Goal: Transaction & Acquisition: Purchase product/service

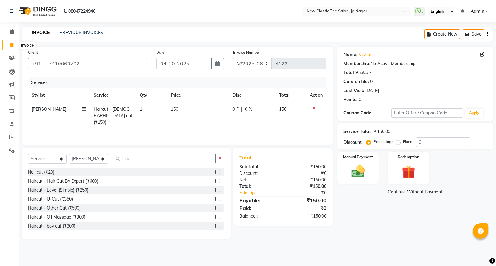
select select "4678"
select select "service"
select select "27632"
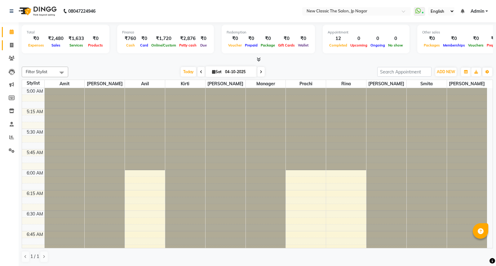
scroll to position [82, 0]
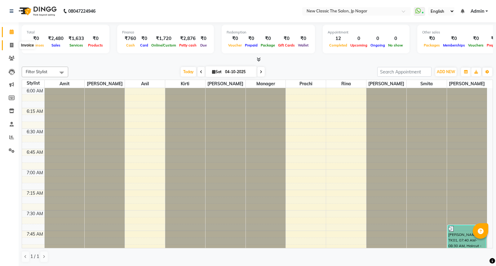
click at [13, 45] on icon at bounding box center [11, 45] width 3 height 5
select select "4678"
select select "service"
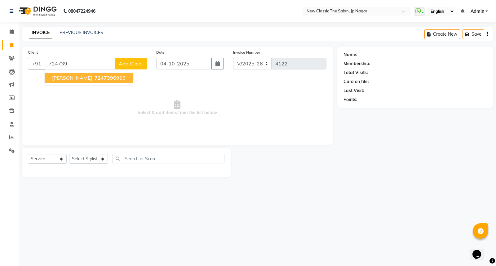
click at [95, 76] on span "724739" at bounding box center [104, 78] width 19 height 6
type input "7247396995"
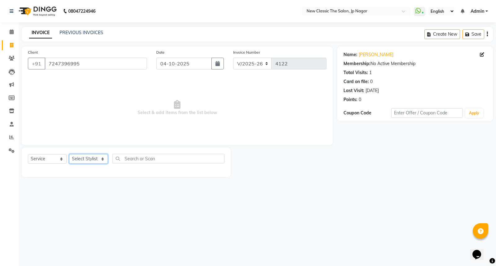
click at [87, 160] on select "Select Stylist Amit Amol Anil Kirti Komal Manager Prachi Rina Shital Smita sure…" at bounding box center [88, 159] width 39 height 10
select select "27627"
click at [69, 154] on select "Select Stylist Amit Amol Anil Kirti Komal Manager Prachi Rina Shital Smita sure…" at bounding box center [88, 159] width 39 height 10
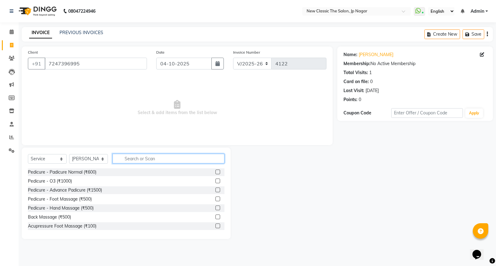
click at [143, 158] on input "text" at bounding box center [169, 159] width 112 height 10
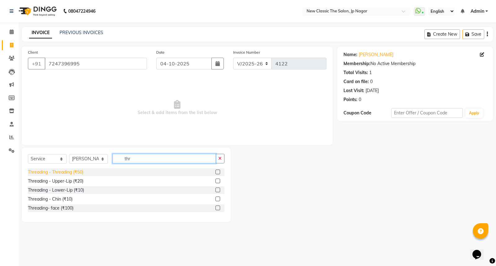
type input "thr"
click at [69, 174] on div "Threading - Threading (₹50)" at bounding box center [56, 172] width 56 height 7
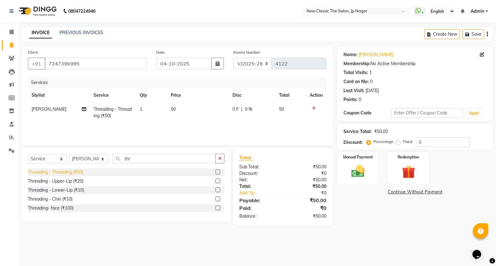
click at [74, 172] on div "Threading - Threading (₹50)" at bounding box center [56, 172] width 56 height 7
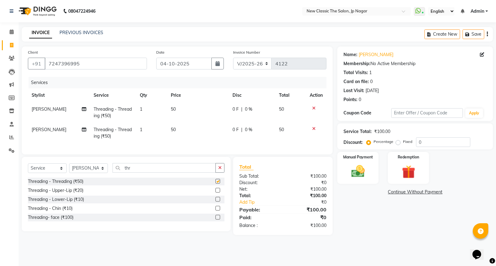
checkbox input "false"
click at [357, 174] on img at bounding box center [358, 171] width 22 height 16
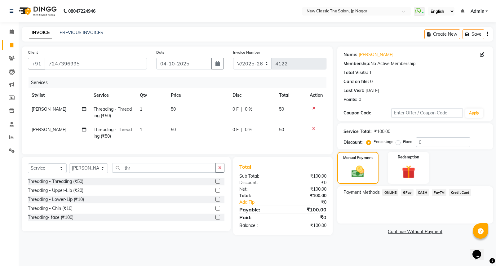
click at [421, 193] on span "CASH" at bounding box center [422, 192] width 13 height 7
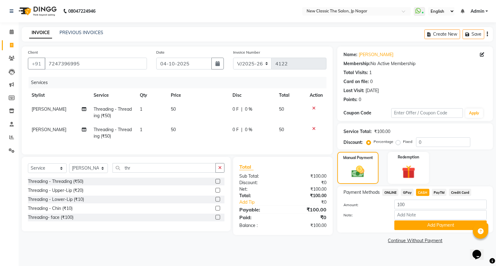
click at [419, 224] on button "Add Payment" at bounding box center [440, 225] width 92 height 10
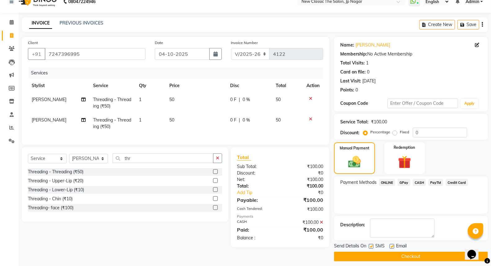
scroll to position [14, 0]
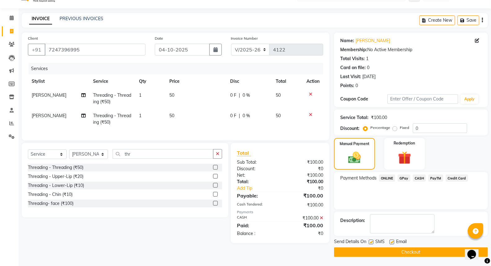
click at [401, 248] on button "Checkout" at bounding box center [411, 252] width 154 height 10
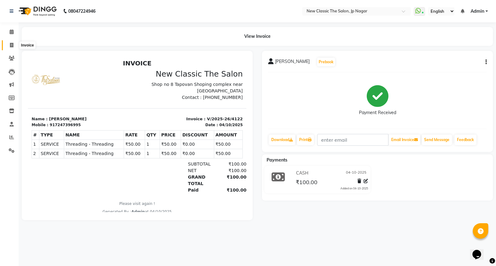
click at [11, 44] on icon at bounding box center [11, 45] width 3 height 5
select select "service"
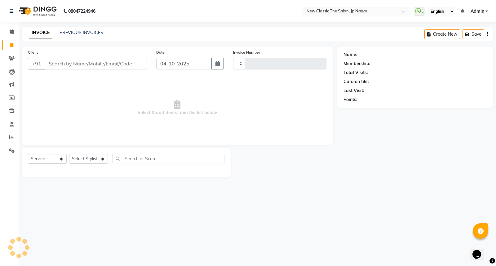
type input "4123"
select select "4678"
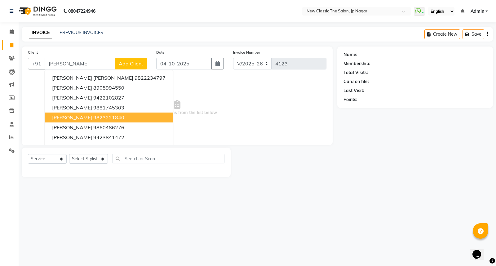
click at [93, 120] on ngb-highlight "9823221840" at bounding box center [108, 117] width 31 height 6
type input "9823221840"
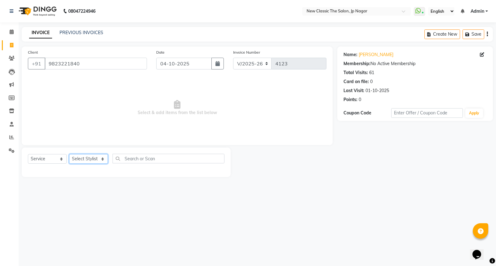
click at [84, 158] on select "Select Stylist Amit Amol Anil Kirti Komal Manager Prachi Rina Shital Smita sure…" at bounding box center [88, 159] width 39 height 10
select select "27780"
click at [69, 154] on select "Select Stylist Amit Amol Anil Kirti Komal Manager Prachi Rina Shital Smita sure…" at bounding box center [88, 159] width 39 height 10
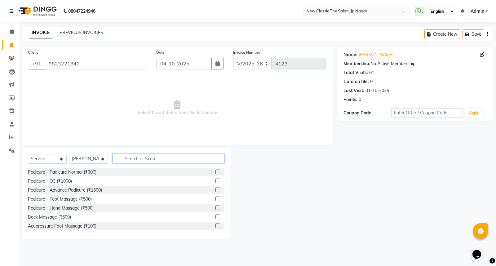
click at [149, 158] on input "text" at bounding box center [169, 159] width 112 height 10
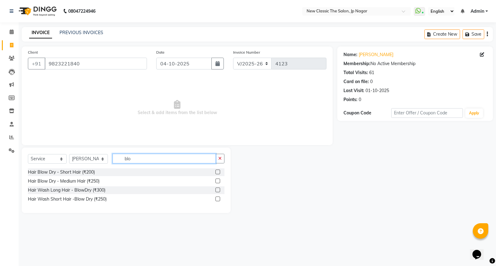
type input "blo"
click at [218, 189] on label at bounding box center [217, 190] width 5 height 5
click at [218, 189] on input "checkbox" at bounding box center [217, 190] width 4 height 4
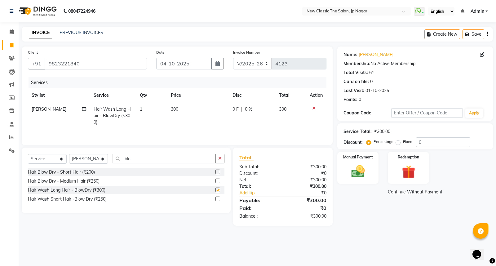
checkbox input "false"
click at [84, 109] on icon at bounding box center [84, 109] width 4 height 4
select select "27780"
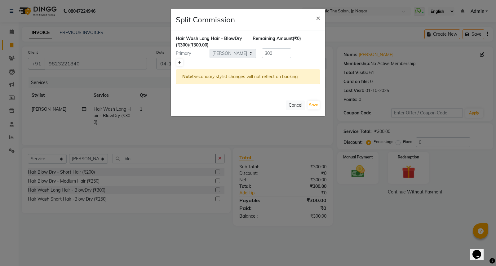
click at [178, 62] on icon at bounding box center [179, 63] width 3 height 4
type input "150"
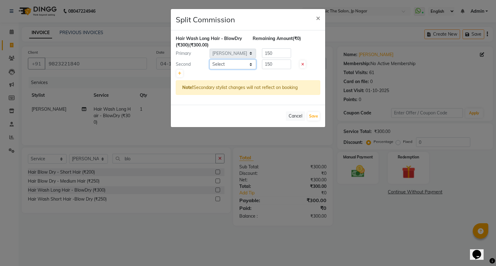
click at [222, 64] on select "Select Amit Amol Anil Kirti Komal Manager Prachi Rina Shital Smita surendra" at bounding box center [233, 65] width 47 height 10
select select "27628"
click at [210, 60] on select "Select Amit Amol Anil Kirti Komal Manager Prachi Rina Shital Smita surendra" at bounding box center [233, 65] width 47 height 10
click at [311, 113] on button "Save" at bounding box center [314, 116] width 12 height 9
select select "Select"
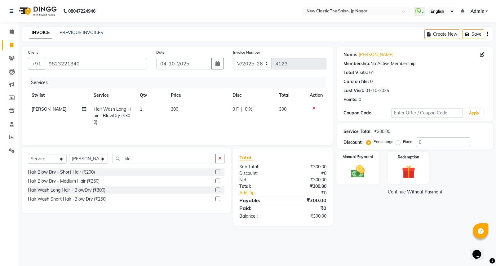
click at [358, 172] on img at bounding box center [358, 171] width 22 height 16
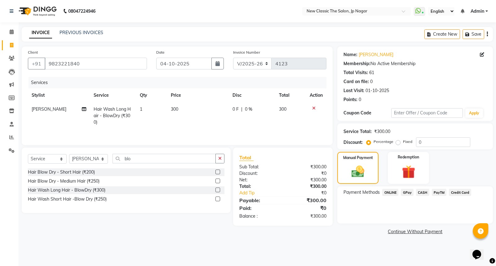
click at [424, 191] on span "CASH" at bounding box center [422, 192] width 13 height 7
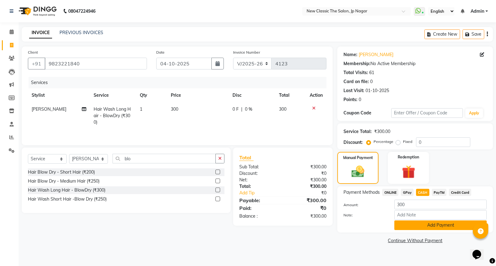
click at [424, 224] on button "Add Payment" at bounding box center [440, 225] width 92 height 10
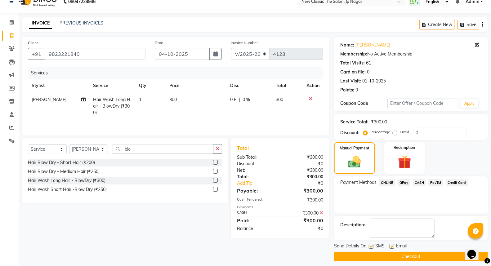
scroll to position [14, 0]
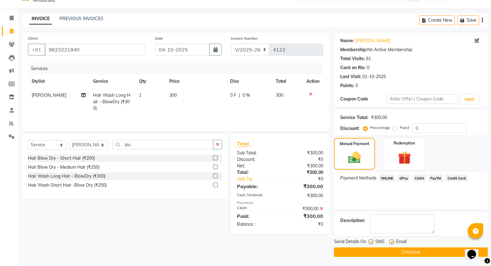
click at [417, 250] on button "Checkout" at bounding box center [411, 252] width 154 height 10
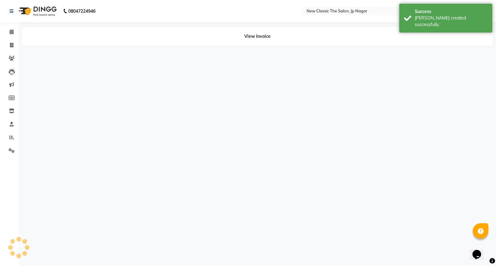
select select "27780"
select select "27628"
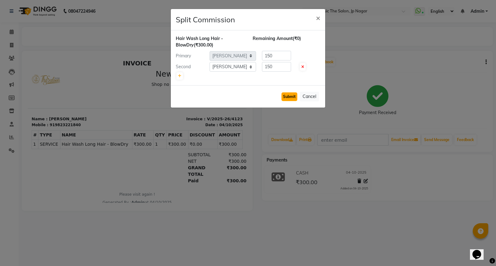
click at [290, 95] on button "Submit" at bounding box center [290, 96] width 16 height 9
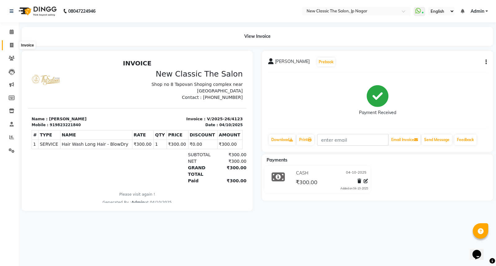
click at [11, 43] on icon at bounding box center [11, 45] width 3 height 5
select select "service"
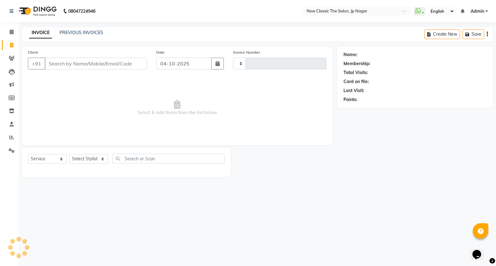
type input "4124"
select select "4678"
click at [55, 61] on input "Client" at bounding box center [96, 64] width 102 height 12
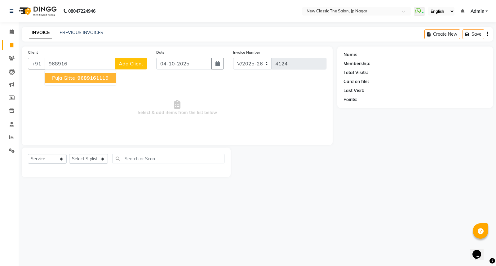
click at [66, 78] on span "puja gitte" at bounding box center [63, 78] width 23 height 6
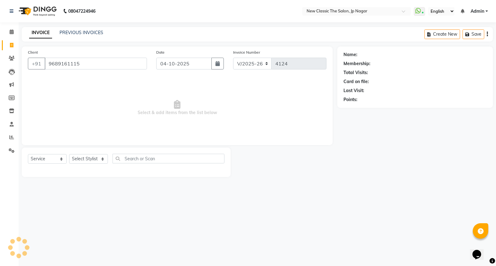
type input "9689161115"
drag, startPoint x: 78, startPoint y: 159, endPoint x: 76, endPoint y: 157, distance: 3.3
click at [76, 157] on select "Select Stylist Amit Amol Anil Kirti Komal Manager Prachi Rina Shital Smita sure…" at bounding box center [88, 159] width 39 height 10
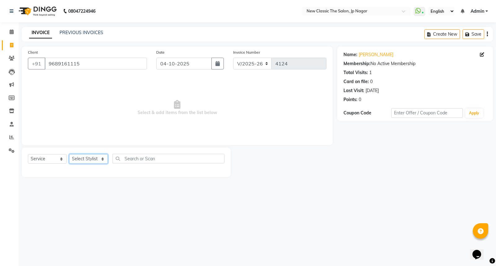
select select "27630"
click at [69, 154] on select "Select Stylist Amit Amol Anil Kirti Komal Manager Prachi Rina Shital Smita sure…" at bounding box center [88, 159] width 39 height 10
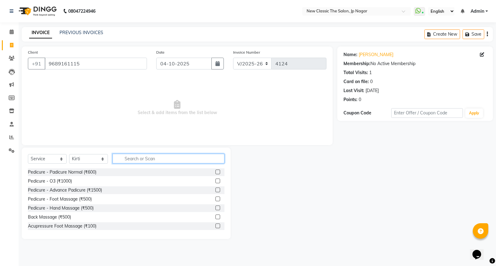
click at [123, 159] on input "text" at bounding box center [169, 159] width 112 height 10
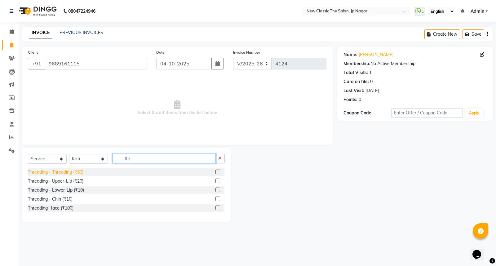
type input "thr"
click at [64, 171] on div "Threading - Threading (₹50)" at bounding box center [56, 172] width 56 height 7
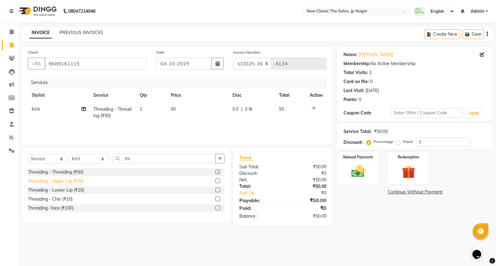
checkbox input "false"
click at [67, 189] on div "Threading - Lower-Lip (₹10)" at bounding box center [56, 190] width 56 height 7
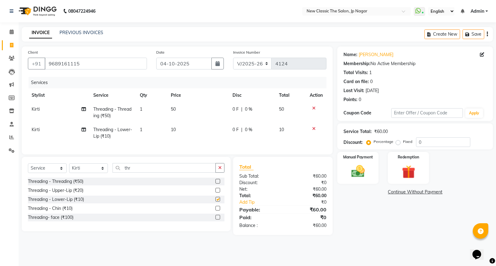
checkbox input "false"
click at [357, 169] on img at bounding box center [358, 171] width 22 height 16
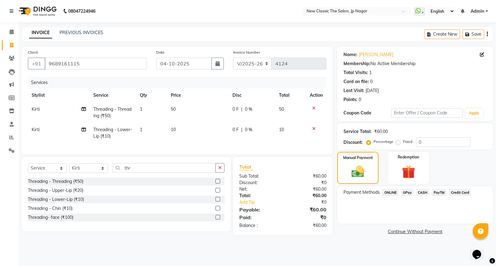
click at [422, 191] on span "CASH" at bounding box center [422, 192] width 13 height 7
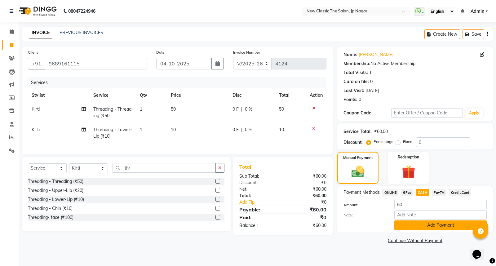
click at [423, 223] on button "Add Payment" at bounding box center [440, 225] width 92 height 10
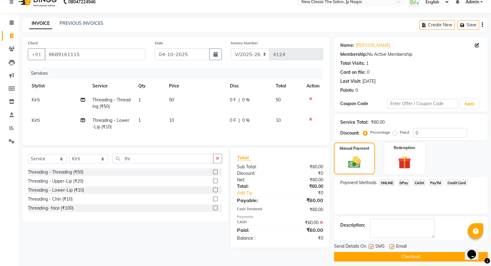
scroll to position [14, 0]
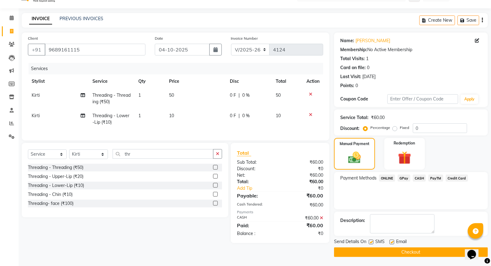
click at [418, 253] on button "Checkout" at bounding box center [411, 252] width 154 height 10
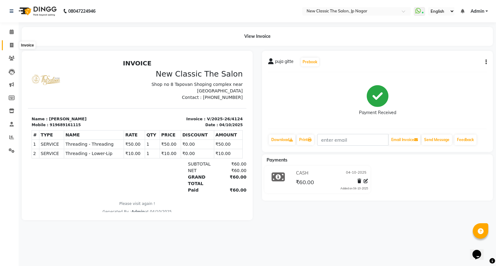
click at [11, 45] on icon at bounding box center [11, 45] width 3 height 5
select select "service"
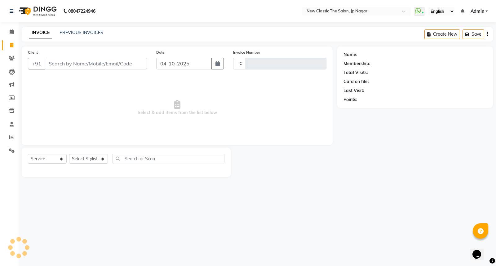
type input "4125"
select select "4678"
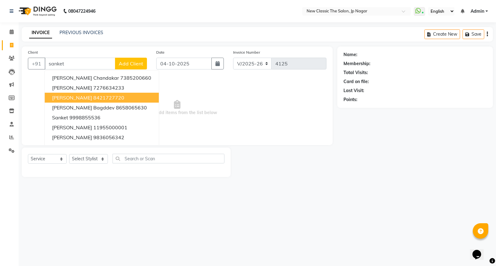
click at [106, 99] on ngb-highlight "8421727720" at bounding box center [108, 98] width 31 height 6
type input "8421727720"
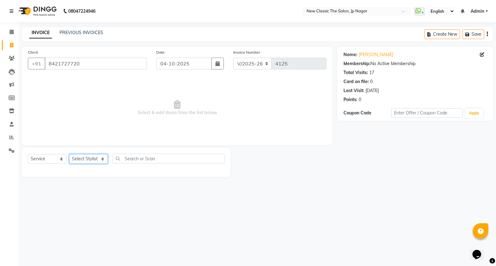
click at [84, 157] on select "Select Stylist Amit Amol Anil Kirti Komal Manager Prachi Rina Shital Smita sure…" at bounding box center [88, 159] width 39 height 10
select select "27632"
click at [69, 154] on select "Select Stylist Amit Amol Anil Kirti Komal Manager Prachi Rina Shital Smita sure…" at bounding box center [88, 159] width 39 height 10
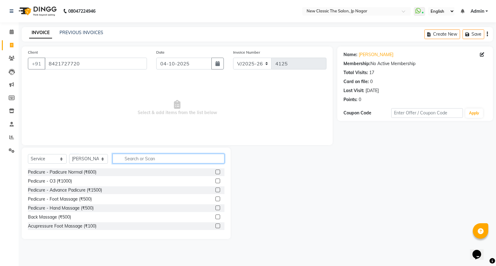
click at [138, 160] on input "text" at bounding box center [169, 159] width 112 height 10
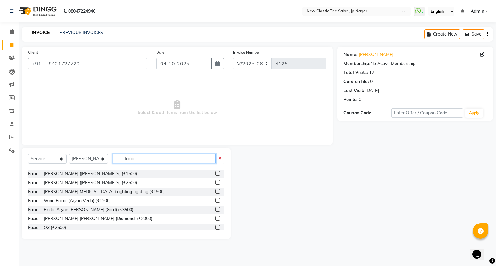
scroll to position [69, 0]
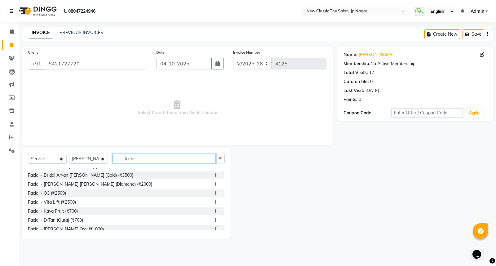
type input "facia"
click at [215, 228] on label at bounding box center [217, 229] width 5 height 5
click at [215, 228] on input "checkbox" at bounding box center [217, 229] width 4 height 4
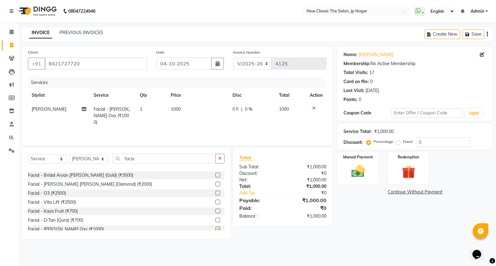
checkbox input "false"
click at [220, 160] on icon "button" at bounding box center [219, 158] width 3 height 4
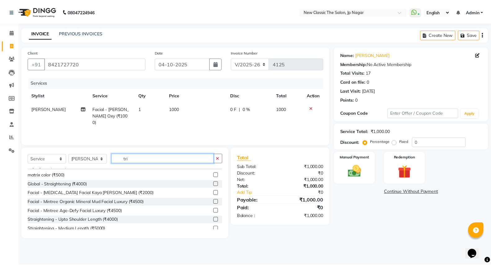
scroll to position [0, 0]
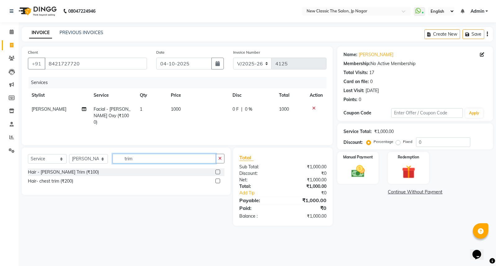
type input "trim"
click at [217, 172] on label at bounding box center [217, 172] width 5 height 5
click at [217, 172] on input "checkbox" at bounding box center [217, 172] width 4 height 4
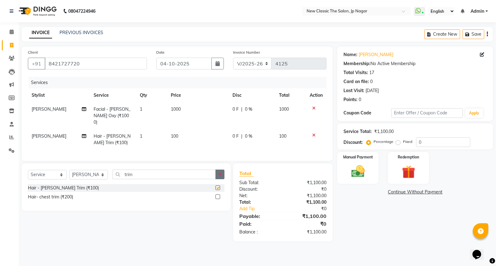
checkbox input "false"
click at [218, 173] on icon "button" at bounding box center [219, 174] width 3 height 4
type input "und"
click at [217, 196] on label at bounding box center [217, 196] width 5 height 5
click at [217, 196] on input "checkbox" at bounding box center [217, 197] width 4 height 4
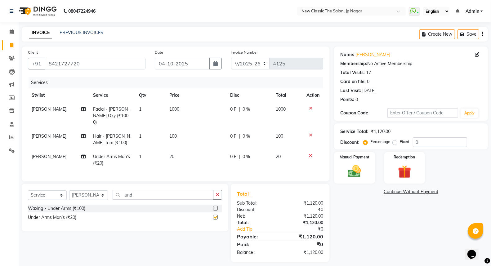
checkbox input "false"
click at [351, 171] on img at bounding box center [354, 171] width 22 height 16
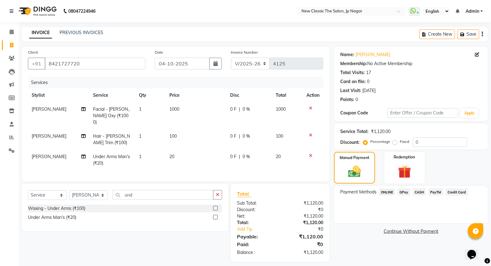
click at [453, 191] on span "Credit Card" at bounding box center [457, 192] width 22 height 7
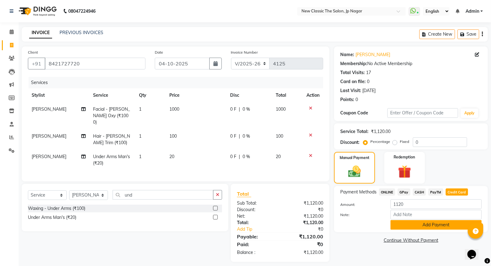
click at [433, 226] on button "Add Payment" at bounding box center [435, 225] width 91 height 10
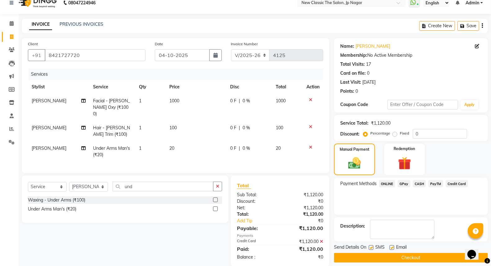
scroll to position [16, 0]
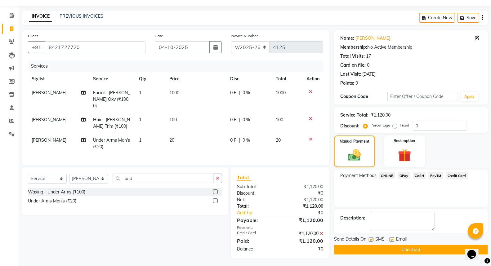
click at [412, 248] on button "Checkout" at bounding box center [411, 250] width 154 height 10
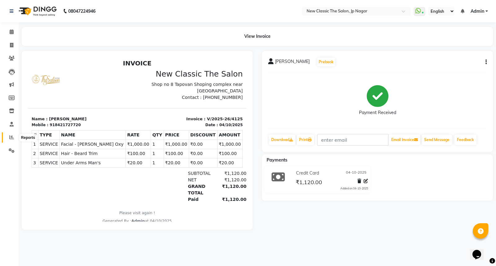
click at [10, 137] on icon at bounding box center [11, 137] width 5 height 5
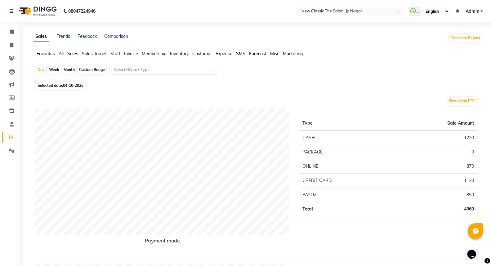
click at [67, 69] on div "Month" at bounding box center [69, 69] width 14 height 9
select select "10"
select select "2025"
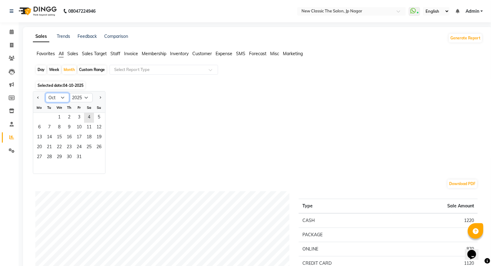
click at [62, 97] on select "Jan Feb Mar Apr May Jun Jul Aug Sep Oct Nov Dec" at bounding box center [58, 97] width 24 height 9
select select "5"
click at [46, 93] on select "Jan Feb Mar Apr May Jun Jul Aug Sep Oct Nov Dec" at bounding box center [58, 97] width 24 height 9
click at [67, 117] on span "1" at bounding box center [69, 118] width 10 height 10
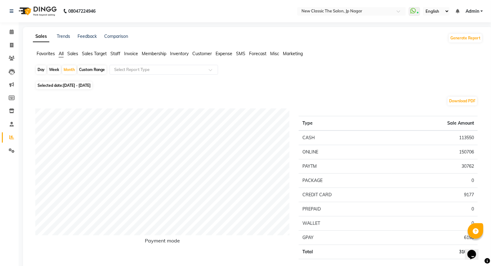
click at [223, 54] on span "Expense" at bounding box center [223, 54] width 17 height 6
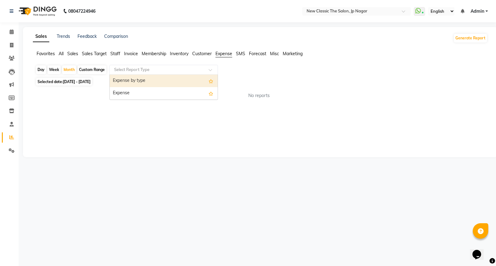
click at [176, 72] on input "text" at bounding box center [157, 70] width 89 height 6
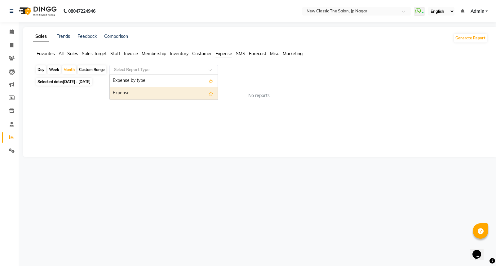
click at [168, 92] on div "Expense" at bounding box center [164, 93] width 108 height 12
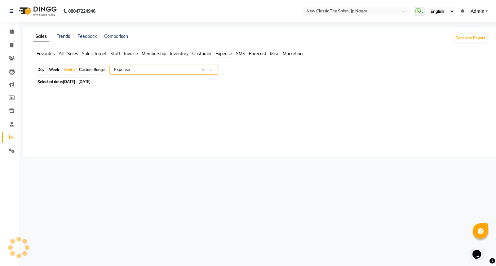
select select "full_report"
select select "csv"
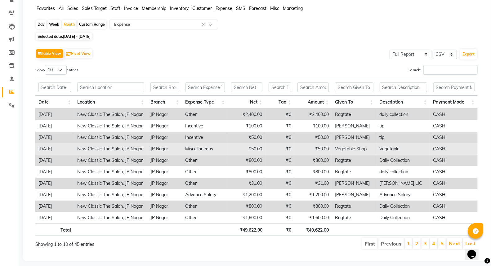
scroll to position [55, 0]
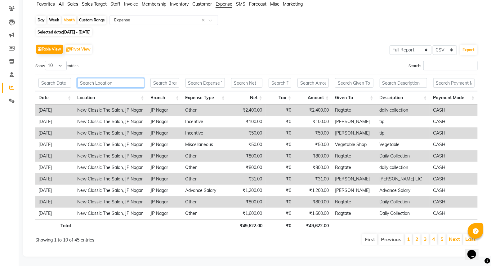
click at [130, 80] on input "text" at bounding box center [110, 83] width 67 height 10
click at [64, 61] on select "10 25 50 100" at bounding box center [56, 66] width 22 height 10
select select "100"
click at [46, 61] on select "10 25 50 100" at bounding box center [56, 66] width 22 height 10
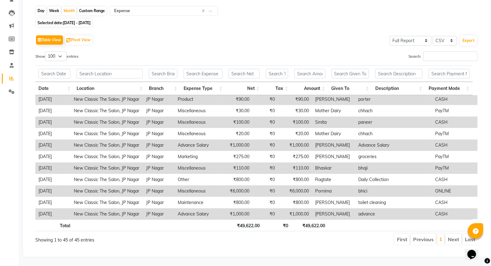
scroll to position [64, 0]
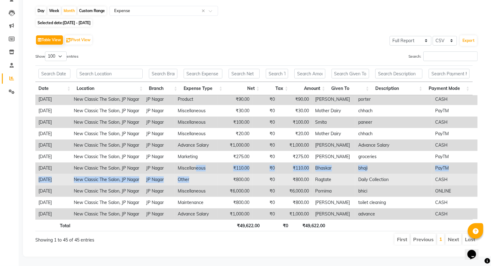
click at [208, 174] on td "Other" at bounding box center [196, 179] width 43 height 11
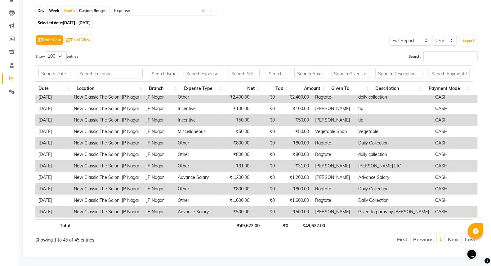
scroll to position [0, 0]
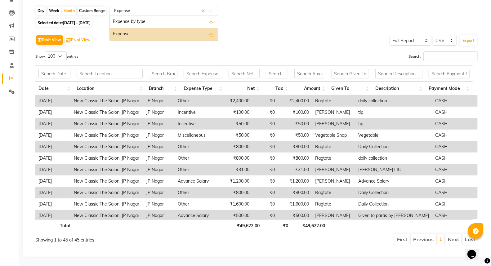
click at [171, 8] on input "text" at bounding box center [157, 11] width 89 height 6
drag, startPoint x: 168, startPoint y: 17, endPoint x: 167, endPoint y: 22, distance: 4.4
click at [168, 18] on div "Expense by type" at bounding box center [164, 22] width 108 height 12
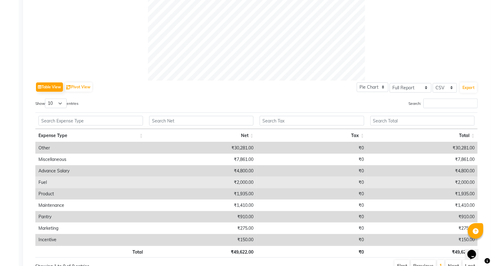
scroll to position [268, 0]
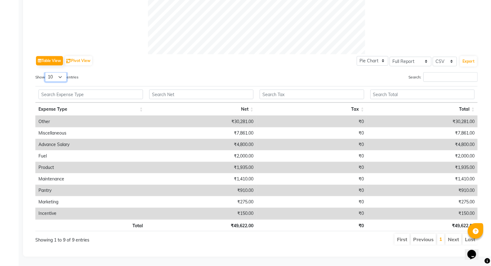
click at [60, 72] on select "10 25 50 100" at bounding box center [56, 77] width 22 height 10
select select "25"
click at [46, 72] on select "10 25 50 100" at bounding box center [56, 77] width 22 height 10
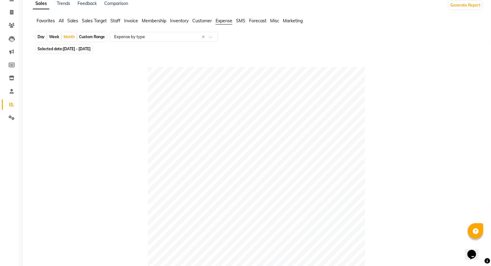
scroll to position [0, 0]
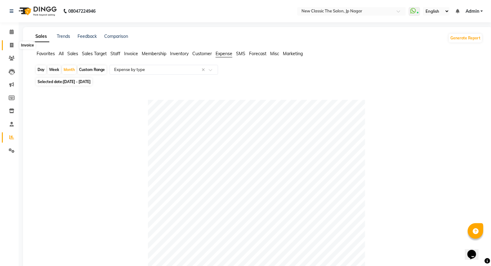
click at [11, 47] on icon at bounding box center [11, 45] width 3 height 5
select select "4678"
select select "service"
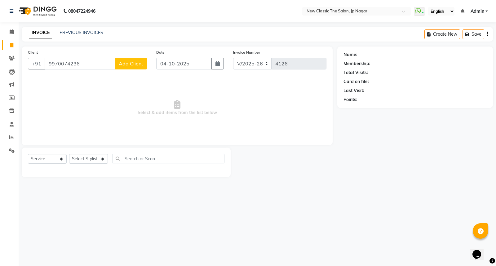
type input "9970074236"
click at [128, 66] on span "Add Client" at bounding box center [131, 63] width 24 height 6
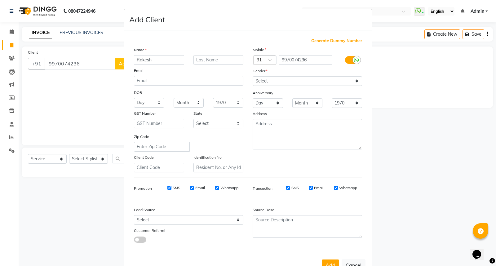
type input "Rakesh"
click at [197, 60] on input "text" at bounding box center [218, 60] width 50 height 10
type input "Sathawane"
click at [277, 83] on select "Select Male Female Other Prefer Not To Say" at bounding box center [307, 81] width 109 height 10
select select "male"
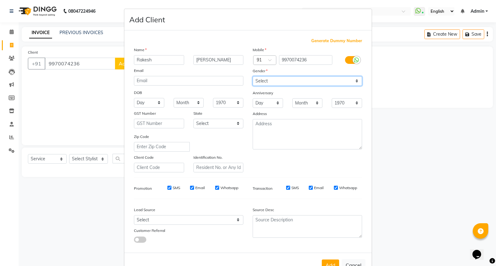
click at [253, 76] on select "Select Male Female Other Prefer Not To Say" at bounding box center [307, 81] width 109 height 10
click at [329, 263] on button "Add" at bounding box center [330, 265] width 17 height 11
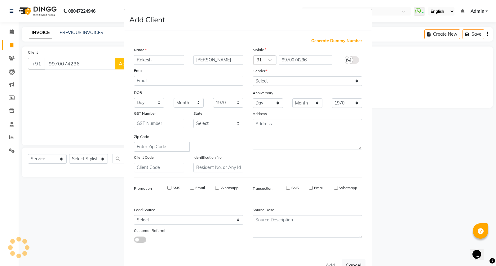
select select
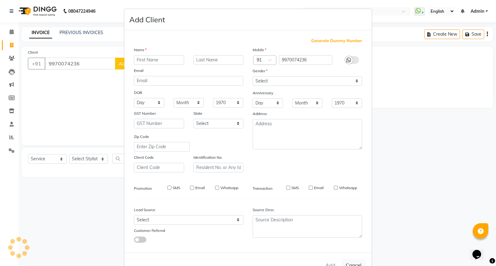
select select
checkbox input "false"
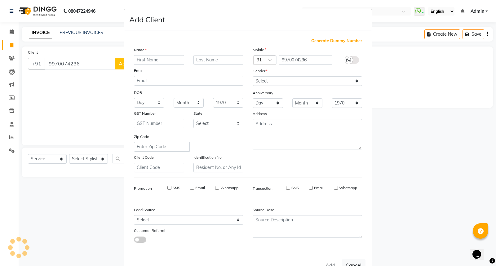
checkbox input "false"
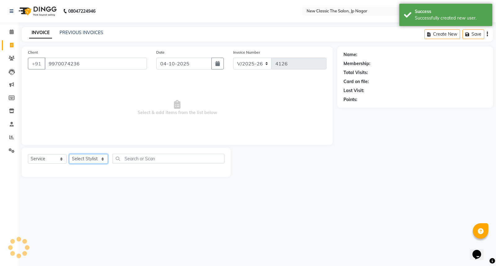
click at [91, 157] on select "Select Stylist Amit Amol Anil Kirti Komal Manager Prachi Rina Shital Smita sure…" at bounding box center [88, 159] width 39 height 10
select select "27631"
click at [69, 154] on select "Select Stylist Amit Amol Anil Kirti Komal Manager Prachi Rina Shital Smita sure…" at bounding box center [88, 159] width 39 height 10
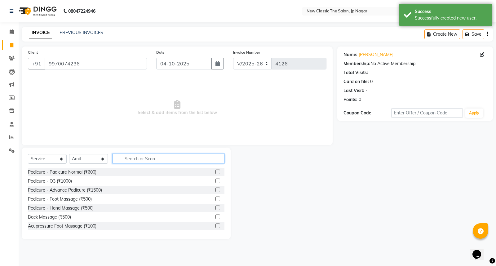
click at [146, 160] on input "text" at bounding box center [169, 159] width 112 height 10
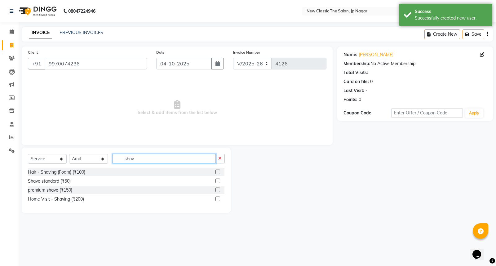
type input "shav"
click at [219, 173] on label at bounding box center [217, 172] width 5 height 5
click at [219, 173] on input "checkbox" at bounding box center [217, 172] width 4 height 4
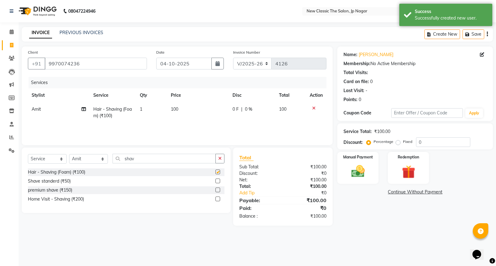
checkbox input "false"
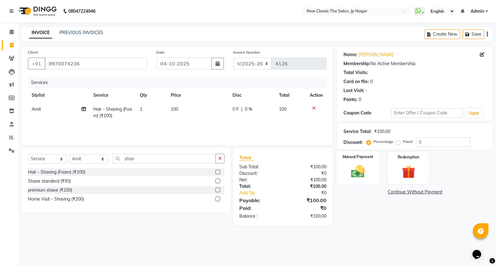
click at [362, 174] on img at bounding box center [358, 171] width 22 height 16
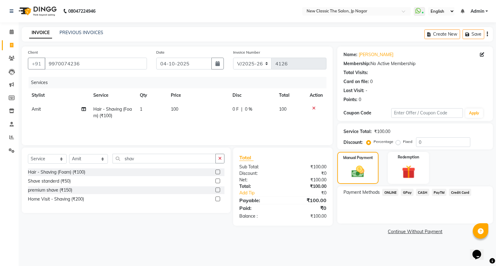
click at [423, 190] on span "CASH" at bounding box center [422, 192] width 13 height 7
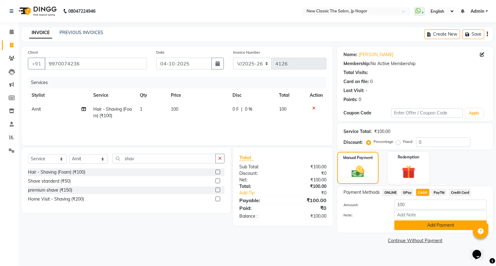
click at [420, 224] on button "Add Payment" at bounding box center [440, 225] width 92 height 10
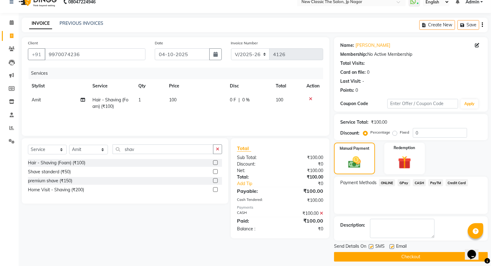
scroll to position [14, 0]
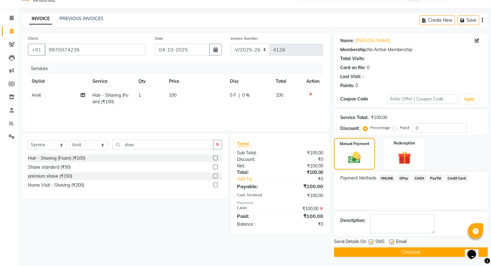
click at [400, 253] on button "Checkout" at bounding box center [411, 252] width 154 height 10
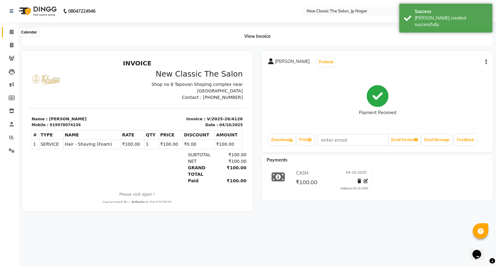
click at [11, 33] on icon at bounding box center [12, 31] width 4 height 5
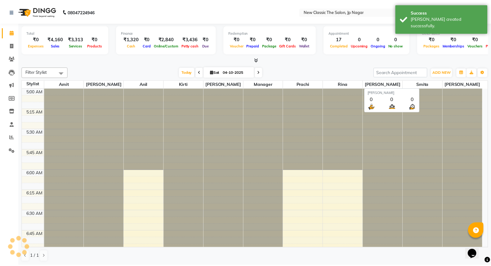
scroll to position [82, 0]
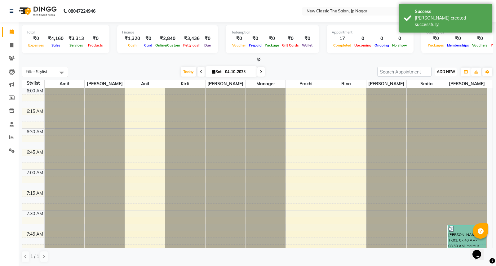
click at [444, 71] on span "ADD NEW" at bounding box center [446, 71] width 18 height 5
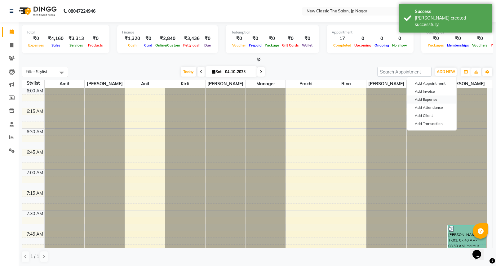
click at [433, 98] on link "Add Expense" at bounding box center [431, 100] width 49 height 8
select select "1"
select select "3512"
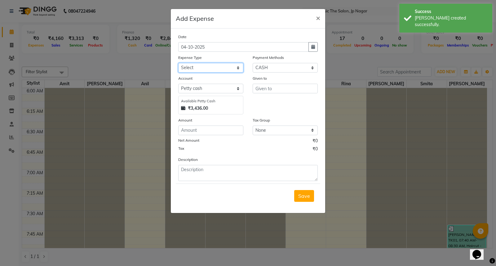
click at [216, 66] on select "Select Advance Salary Bank charges Car maintenance Cash transfer to bank Cash t…" at bounding box center [210, 68] width 65 height 10
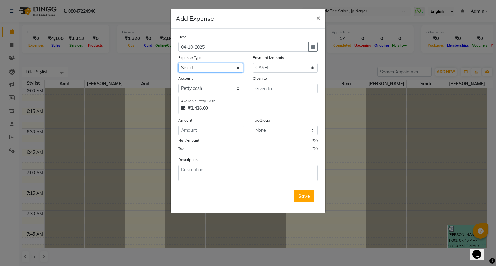
select select "4"
click at [178, 63] on select "Select Advance Salary Bank charges Car maintenance Cash transfer to bank Cash t…" at bounding box center [210, 68] width 65 height 10
click at [277, 89] on input "text" at bounding box center [285, 89] width 65 height 10
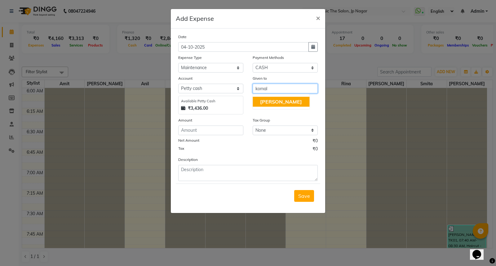
click at [276, 100] on button "[PERSON_NAME]" at bounding box center [281, 102] width 57 height 10
type input "[PERSON_NAME]"
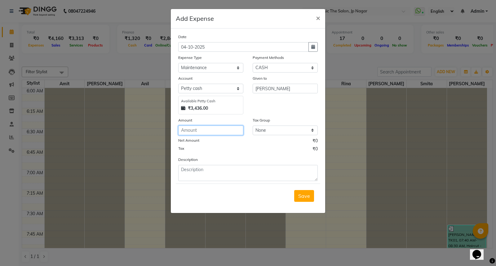
click at [225, 131] on input "number" at bounding box center [210, 131] width 65 height 10
type input "100"
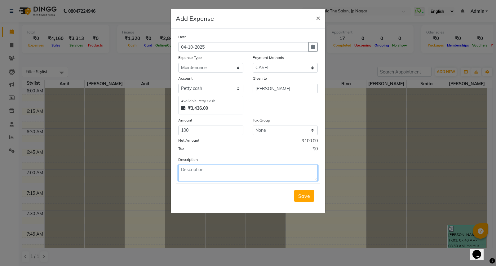
click at [233, 169] on textarea at bounding box center [248, 173] width 140 height 16
type textarea "zadu"
click at [301, 196] on span "Save" at bounding box center [304, 196] width 12 height 6
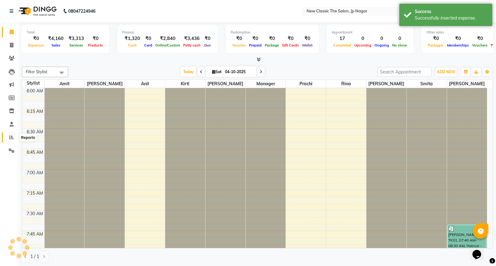
click at [11, 137] on icon at bounding box center [11, 137] width 5 height 5
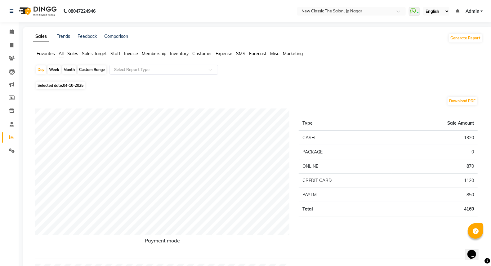
click at [66, 70] on div "Month" at bounding box center [69, 69] width 14 height 9
select select "10"
select select "2025"
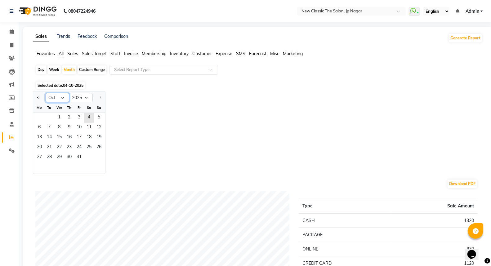
click at [60, 99] on select "Jan Feb Mar Apr May Jun Jul Aug Sep Oct Nov Dec" at bounding box center [58, 97] width 24 height 9
select select "6"
click at [46, 93] on select "Jan Feb Mar Apr May Jun Jul Aug Sep Oct Nov Dec" at bounding box center [58, 97] width 24 height 9
click at [100, 117] on span "1" at bounding box center [99, 118] width 10 height 10
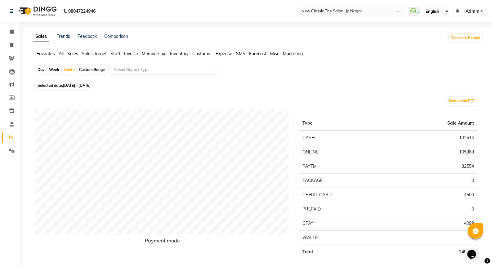
click at [222, 54] on span "Expense" at bounding box center [223, 54] width 17 height 6
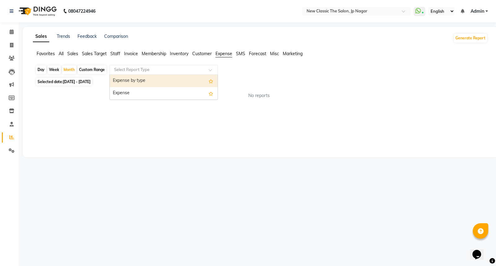
drag, startPoint x: 158, startPoint y: 69, endPoint x: 155, endPoint y: 78, distance: 9.0
click at [157, 69] on input "text" at bounding box center [157, 70] width 89 height 6
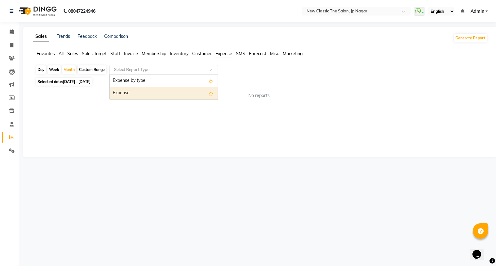
click at [147, 92] on div "Expense" at bounding box center [164, 93] width 108 height 12
select select "full_report"
select select "csv"
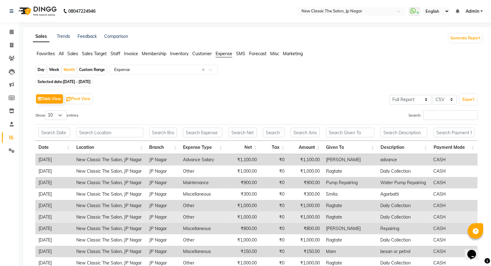
click at [216, 215] on td "Other" at bounding box center [203, 216] width 46 height 11
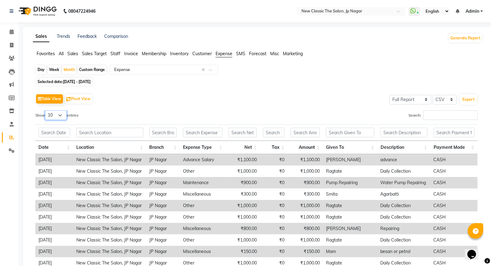
click at [59, 115] on select "10 25 50 100" at bounding box center [56, 115] width 22 height 10
select select "100"
click at [46, 110] on select "10 25 50 100" at bounding box center [56, 115] width 22 height 10
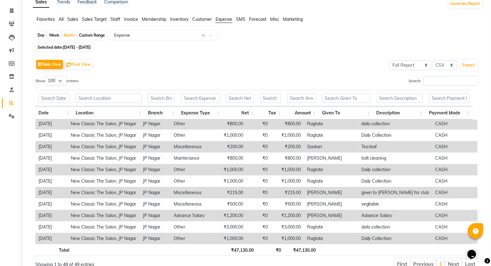
scroll to position [64, 0]
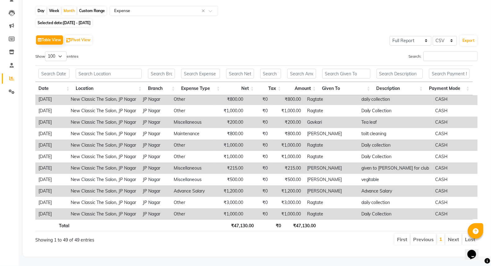
click at [187, 225] on th at bounding box center [200, 225] width 45 height 12
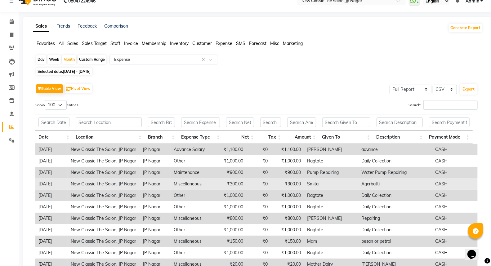
scroll to position [0, 0]
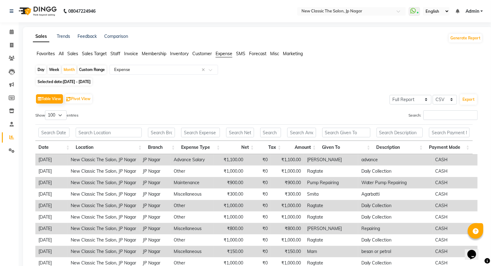
click at [198, 119] on div "Show 10 25 50 100 entries" at bounding box center [143, 116] width 216 height 12
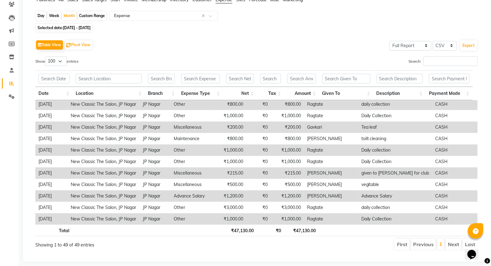
scroll to position [64, 0]
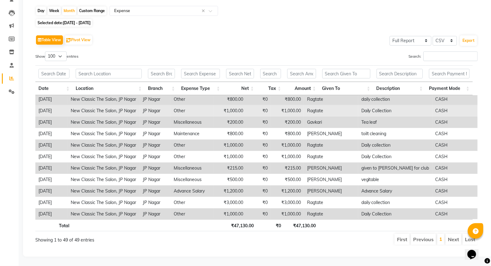
click at [223, 105] on td "₹1,000.00" at bounding box center [230, 110] width 32 height 11
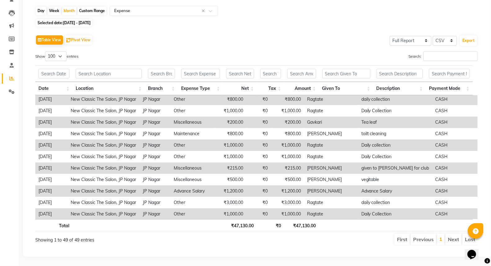
click at [203, 233] on div "Showing 1 to 49 of 49 entries" at bounding box center [124, 238] width 179 height 10
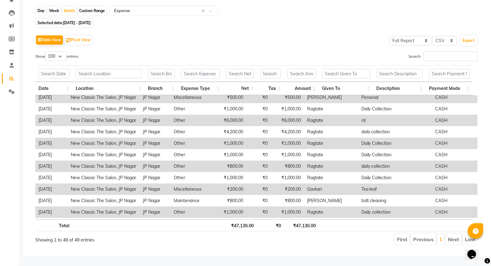
scroll to position [368, 0]
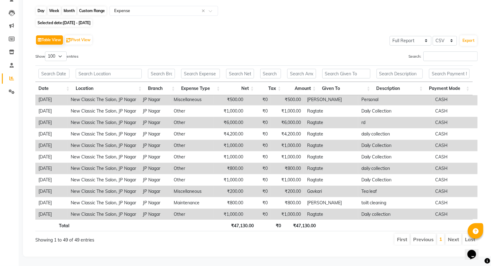
click at [67, 7] on div "Month" at bounding box center [69, 11] width 14 height 9
select select "6"
select select "2025"
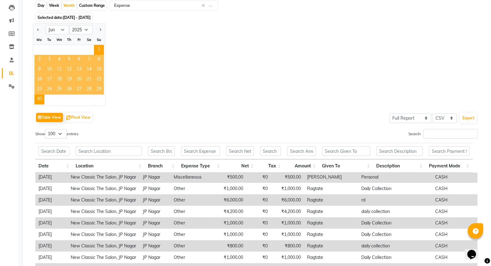
click at [97, 29] on div at bounding box center [99, 30] width 12 height 10
click at [100, 30] on span "Next month" at bounding box center [100, 30] width 2 height 2
select select "7"
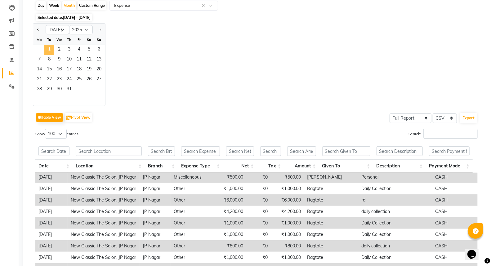
click at [51, 49] on span "1" at bounding box center [49, 50] width 10 height 10
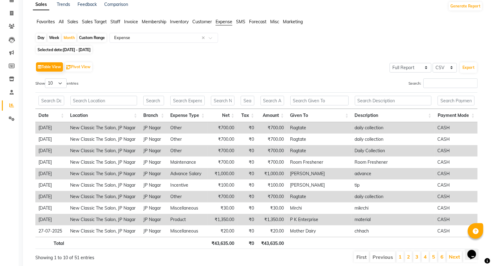
scroll to position [20, 0]
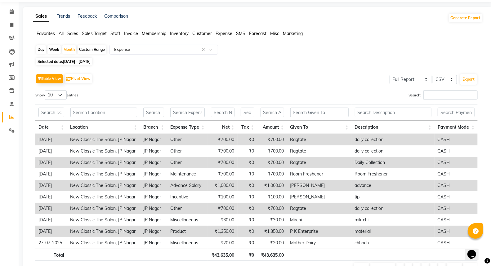
click at [63, 33] on span "All" at bounding box center [61, 34] width 5 height 6
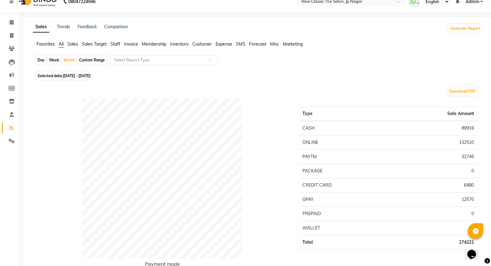
scroll to position [0, 0]
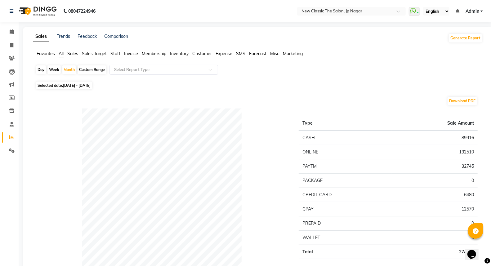
click at [205, 55] on span "Customer" at bounding box center [202, 54] width 20 height 6
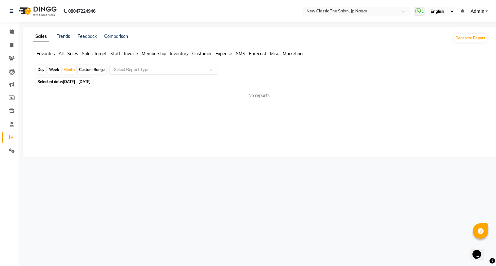
click at [222, 55] on span "Expense" at bounding box center [223, 54] width 17 height 6
click at [171, 73] on div "Select Report Type" at bounding box center [163, 70] width 109 height 10
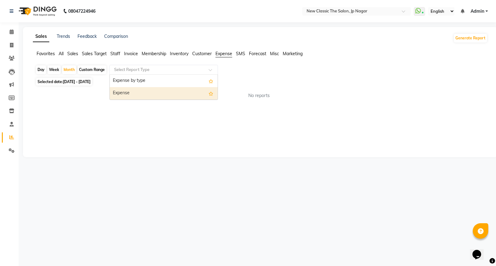
click at [158, 96] on div "Expense" at bounding box center [164, 93] width 108 height 12
select select "full_report"
select select "csv"
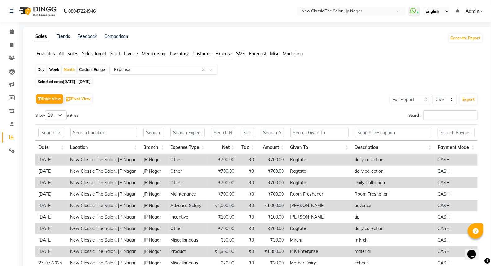
scroll to position [34, 0]
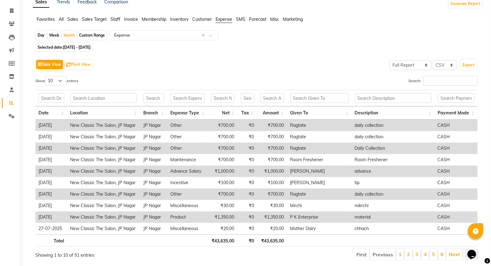
drag, startPoint x: 171, startPoint y: 70, endPoint x: 166, endPoint y: 72, distance: 5.6
click at [169, 72] on div "Table View Pivot View Select Full Report Filtered Report Select CSV PDF Export …" at bounding box center [256, 159] width 442 height 203
click at [64, 82] on select "10 25 50 100" at bounding box center [56, 81] width 22 height 10
click at [162, 81] on div "Show 10 25 50 100 entries" at bounding box center [143, 82] width 216 height 12
click at [64, 81] on select "10 25 50 100" at bounding box center [56, 81] width 22 height 10
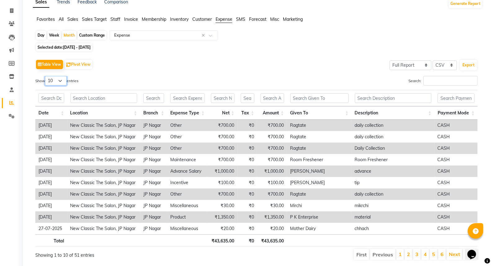
select select "100"
click at [46, 76] on select "10 25 50 100" at bounding box center [56, 81] width 22 height 10
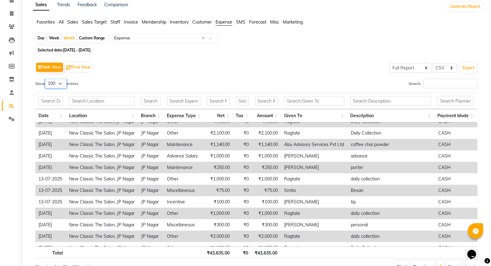
scroll to position [0, 0]
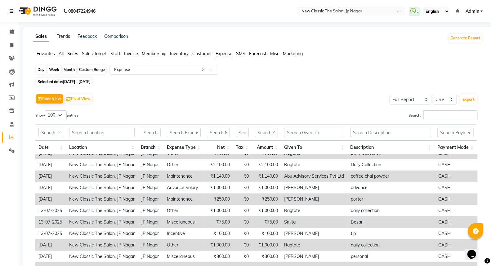
click at [71, 69] on div "Month" at bounding box center [69, 69] width 14 height 9
select select "7"
select select "2025"
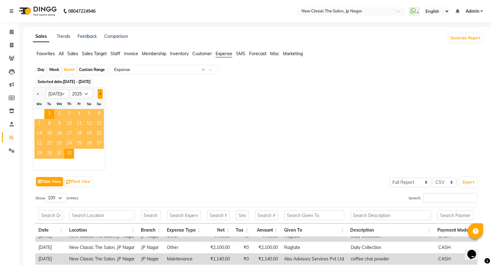
click at [98, 93] on button "Next month" at bounding box center [100, 94] width 5 height 10
select select "8"
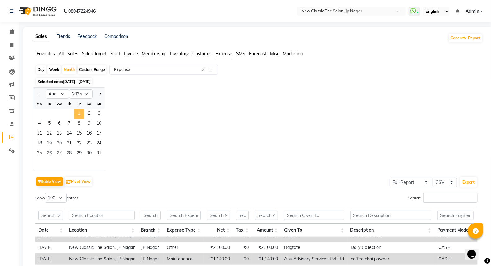
click at [80, 113] on span "1" at bounding box center [79, 114] width 10 height 10
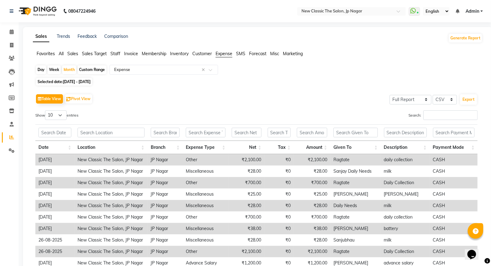
click at [61, 54] on span "All" at bounding box center [61, 54] width 5 height 6
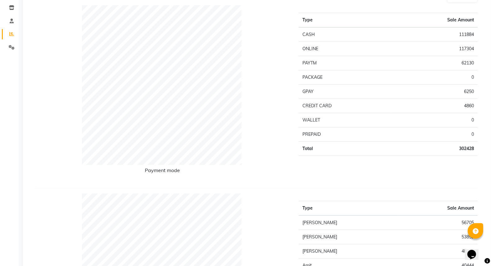
scroll to position [138, 0]
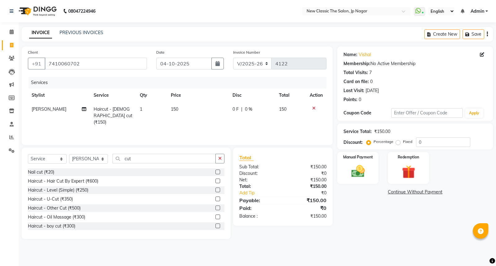
select select "4678"
select select "service"
select select "27632"
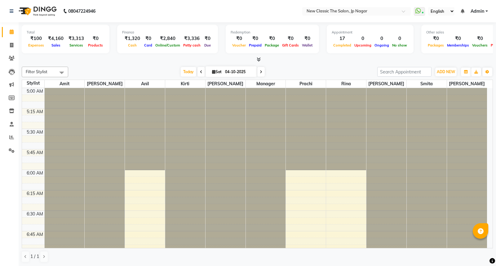
scroll to position [82, 0]
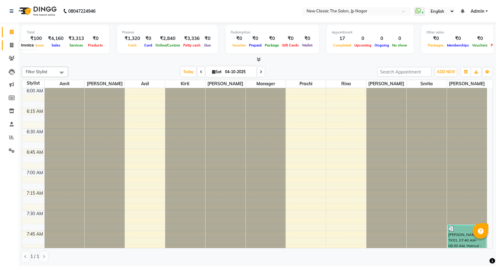
click at [11, 47] on icon at bounding box center [11, 45] width 3 height 5
select select "4678"
select select "service"
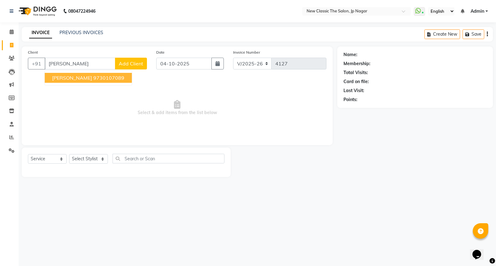
click at [93, 81] on ngb-highlight "9730107089" at bounding box center [108, 78] width 31 height 6
type input "9730107089"
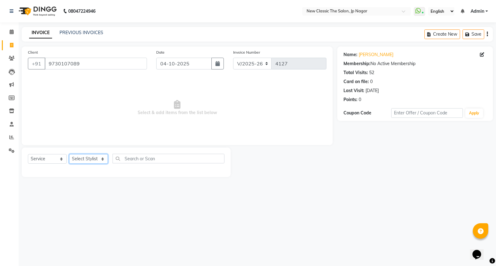
click at [88, 159] on select "Select Stylist Amit Amol Anil Kirti Komal Manager Prachi Rina Shital Smita sure…" at bounding box center [88, 159] width 39 height 10
click at [69, 154] on select "Select Stylist Amit Amol Anil Kirti Komal Manager Prachi Rina Shital Smita sure…" at bounding box center [88, 159] width 39 height 10
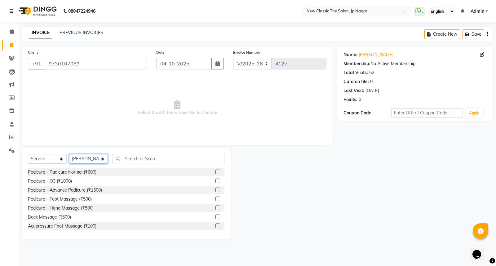
click at [87, 161] on select "Select Stylist Amit Amol Anil Kirti Komal Manager Prachi Rina Shital Smita sure…" at bounding box center [88, 159] width 39 height 10
select select "27628"
click at [69, 154] on select "Select Stylist Amit Amol Anil Kirti Komal Manager Prachi Rina Shital Smita sure…" at bounding box center [88, 159] width 39 height 10
click at [147, 159] on input "text" at bounding box center [169, 159] width 112 height 10
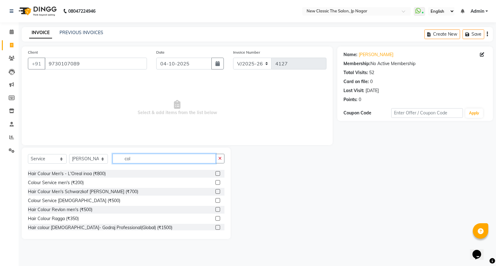
scroll to position [69, 0]
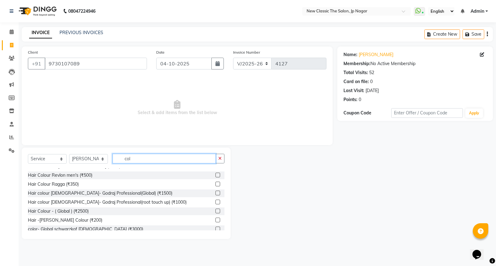
type input "col"
click at [215, 193] on label at bounding box center [217, 193] width 5 height 5
click at [215, 193] on input "checkbox" at bounding box center [217, 193] width 4 height 4
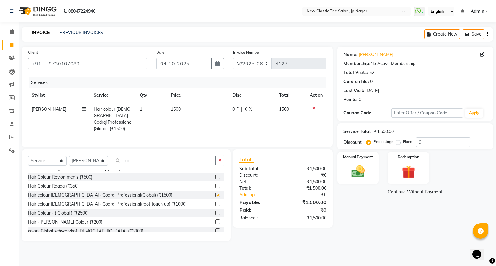
checkbox input "false"
click at [172, 108] on span "1500" at bounding box center [176, 109] width 10 height 6
select select "27628"
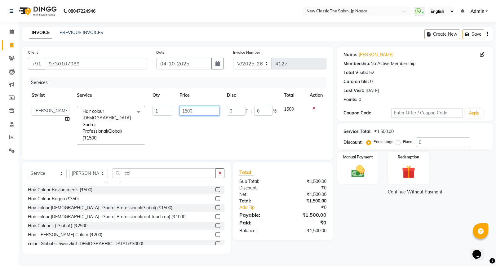
click at [185, 109] on input "1500" at bounding box center [200, 111] width 40 height 10
type input "2500"
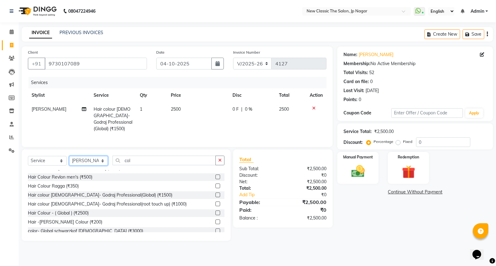
click at [84, 172] on div "Select Service Product Membership Package Voucher Prepaid Gift Card Select Styl…" at bounding box center [126, 194] width 209 height 91
select select "85910"
click at [69, 156] on select "Select Stylist Amit Amol Anil Kirti Komal Manager Prachi Rina Shital Smita sure…" at bounding box center [88, 161] width 39 height 10
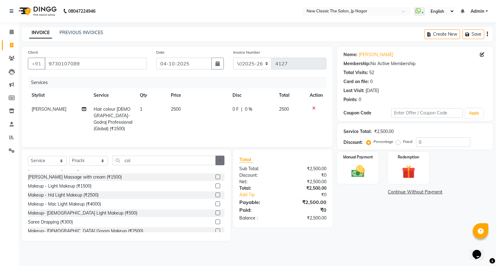
click at [220, 159] on icon "button" at bounding box center [219, 160] width 3 height 4
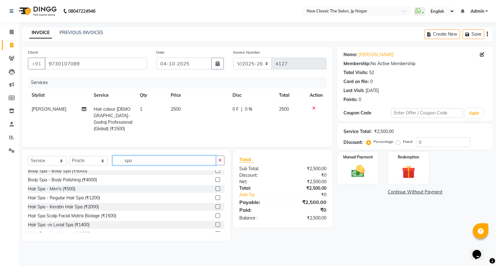
scroll to position [0, 0]
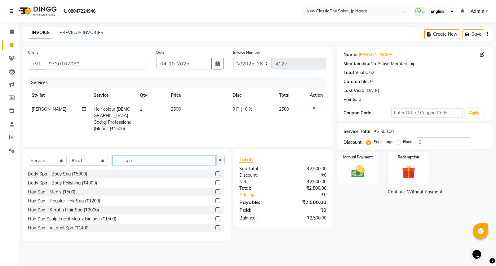
type input "spa"
click at [215, 217] on label at bounding box center [217, 218] width 5 height 5
click at [215, 217] on input "checkbox" at bounding box center [217, 219] width 4 height 4
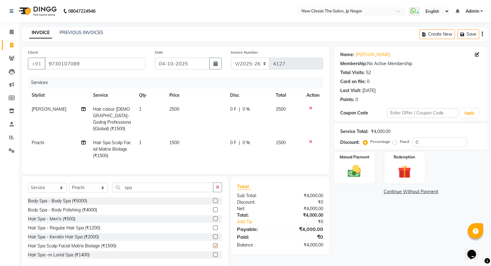
checkbox input "false"
click at [89, 193] on select "Select Stylist Amit Amol Anil Kirti Komal Manager Prachi Rina Shital Smita sure…" at bounding box center [88, 188] width 39 height 10
select select "77556"
click at [69, 188] on select "Select Stylist Amit Amol Anil Kirti Komal Manager Prachi Rina Shital Smita sure…" at bounding box center [88, 188] width 39 height 10
click at [217, 189] on icon "button" at bounding box center [217, 187] width 3 height 4
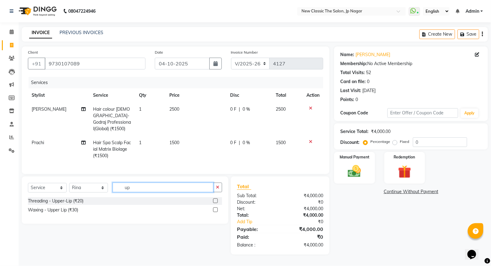
type input "u"
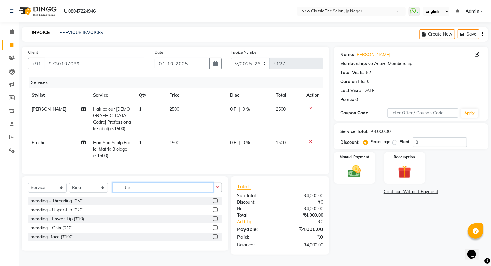
type input "thr"
click at [215, 212] on label at bounding box center [215, 209] width 5 height 5
click at [215, 212] on input "checkbox" at bounding box center [215, 210] width 4 height 4
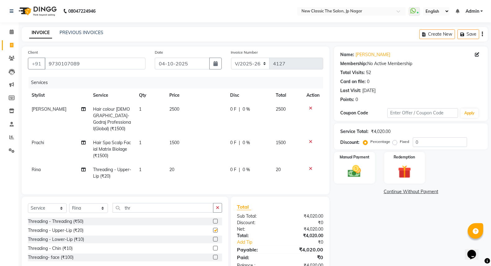
checkbox input "false"
click at [215, 251] on label at bounding box center [215, 248] width 5 height 5
click at [215, 251] on input "checkbox" at bounding box center [215, 249] width 4 height 4
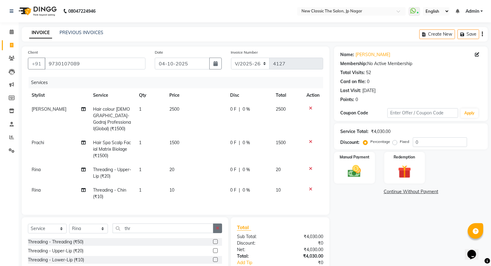
checkbox input "false"
click at [171, 109] on span "2500" at bounding box center [174, 109] width 10 height 6
select select "27628"
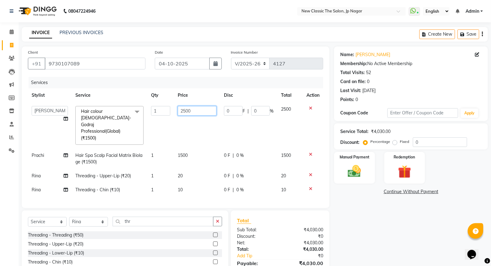
click at [184, 112] on input "2500" at bounding box center [197, 111] width 39 height 10
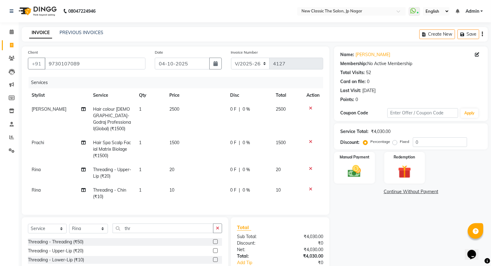
click at [309, 106] on icon at bounding box center [310, 108] width 3 height 4
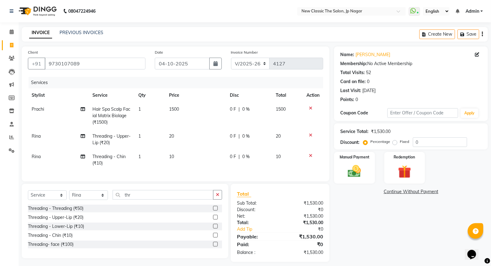
click at [37, 108] on span "Prachi" at bounding box center [38, 109] width 12 height 6
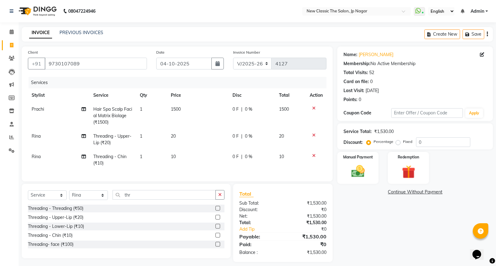
select select "85910"
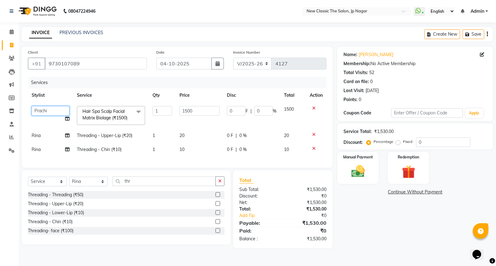
click at [36, 108] on select "Amit Amol Anil Kirti Komal Manager Prachi Rina Shital Smita surendra" at bounding box center [51, 111] width 38 height 10
select select "77556"
click at [91, 186] on select "Select Stylist Amit Amol Anil Kirti Komal Manager Prachi Rina Shital Smita sure…" at bounding box center [88, 182] width 39 height 10
select select "27628"
click at [69, 182] on select "Select Stylist Amit Amol Anil Kirti Komal Manager Prachi Rina Shital Smita sure…" at bounding box center [88, 182] width 39 height 10
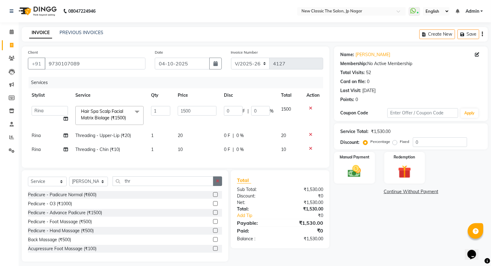
click at [216, 183] on icon "button" at bounding box center [217, 181] width 3 height 4
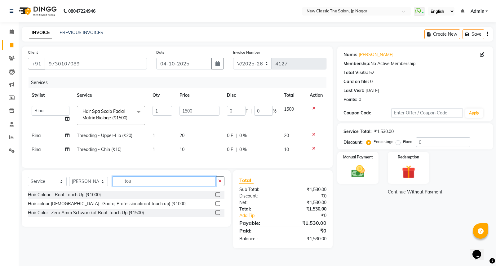
type input "tou"
click at [218, 206] on label at bounding box center [217, 203] width 5 height 5
click at [218, 206] on input "checkbox" at bounding box center [217, 204] width 4 height 4
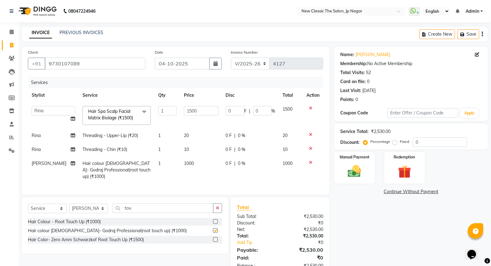
checkbox input "false"
click at [184, 162] on span "1000" at bounding box center [189, 164] width 10 height 6
select select "27628"
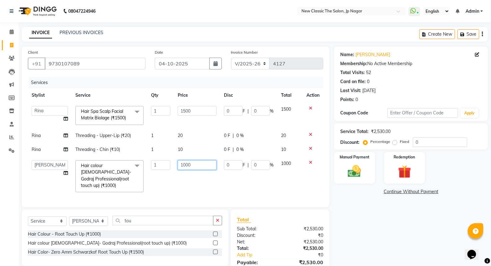
click at [185, 163] on input "1000" at bounding box center [197, 165] width 39 height 10
type input "1500"
click at [196, 184] on div "Services Stylist Service Qty Price Disc Total Action Amit Amol Anil Kirti Komal…" at bounding box center [175, 139] width 295 height 124
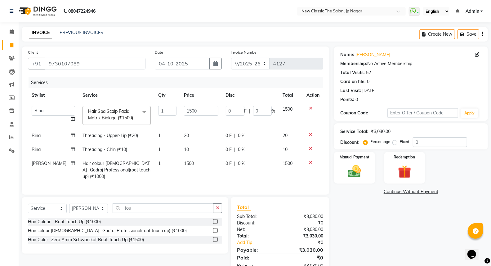
click at [403, 193] on link "Continue Without Payment" at bounding box center [410, 192] width 151 height 7
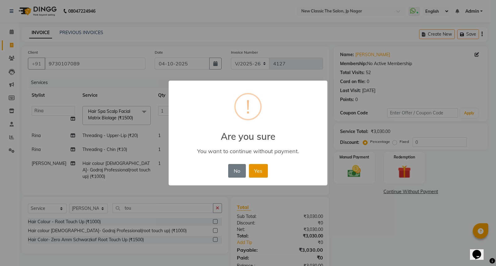
click at [252, 170] on button "Yes" at bounding box center [258, 171] width 19 height 14
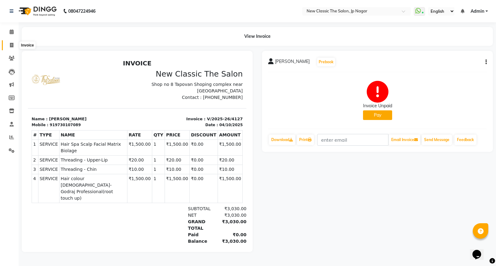
click at [11, 45] on icon at bounding box center [11, 45] width 3 height 5
select select "service"
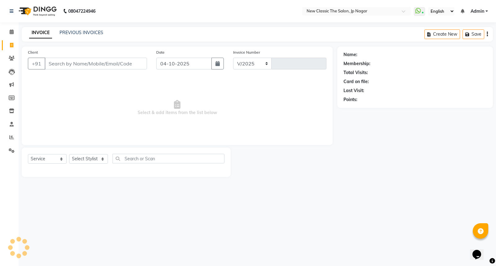
select select "4678"
type input "4128"
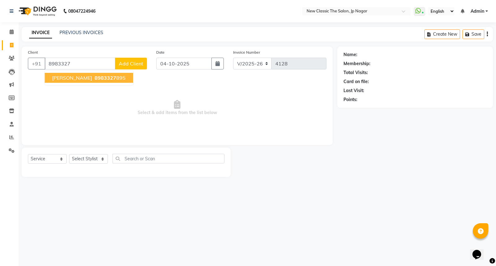
click at [80, 76] on span "bhavana varade" at bounding box center [72, 78] width 40 height 6
type input "8983327895"
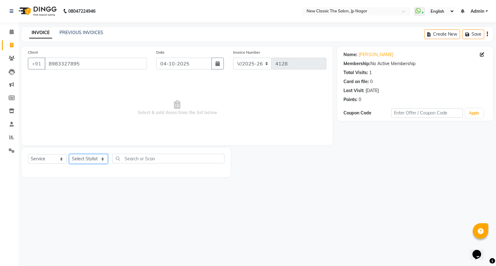
click at [75, 158] on select "Select Stylist Amit Amol Anil Kirti Komal Manager Prachi Rina Shital Smita sure…" at bounding box center [88, 159] width 39 height 10
select select "27630"
click at [69, 154] on select "Select Stylist Amit Amol Anil Kirti Komal Manager Prachi Rina Shital Smita sure…" at bounding box center [88, 159] width 39 height 10
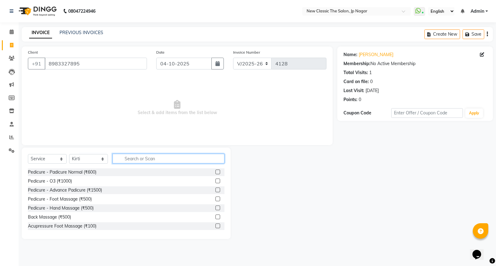
click at [132, 158] on input "text" at bounding box center [169, 159] width 112 height 10
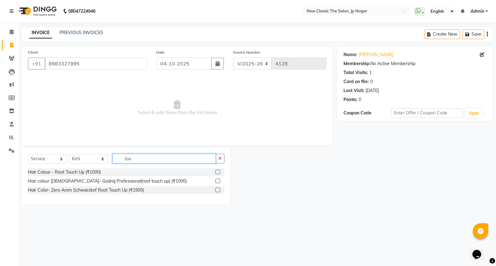
type input "tou"
click at [218, 190] on label at bounding box center [217, 190] width 5 height 5
click at [218, 190] on input "checkbox" at bounding box center [217, 190] width 4 height 4
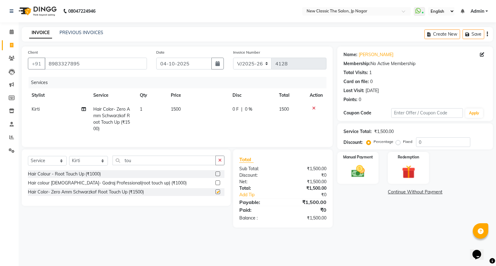
checkbox input "false"
click at [218, 162] on icon "button" at bounding box center [219, 160] width 3 height 4
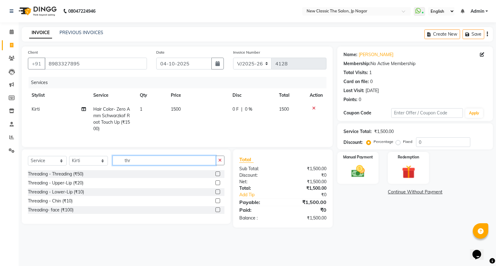
type input "thr"
click at [216, 176] on label at bounding box center [217, 173] width 5 height 5
click at [216, 176] on input "checkbox" at bounding box center [217, 174] width 4 height 4
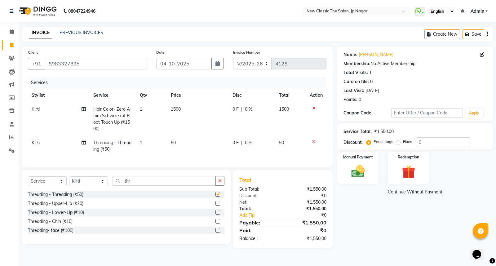
checkbox input "false"
click at [217, 206] on label at bounding box center [217, 203] width 5 height 5
click at [217, 206] on input "checkbox" at bounding box center [217, 204] width 4 height 4
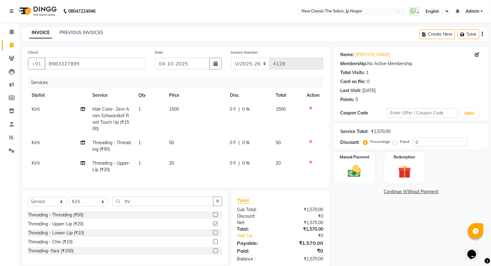
checkbox input "false"
click at [215, 244] on label at bounding box center [215, 241] width 5 height 5
click at [215, 244] on input "checkbox" at bounding box center [215, 242] width 4 height 4
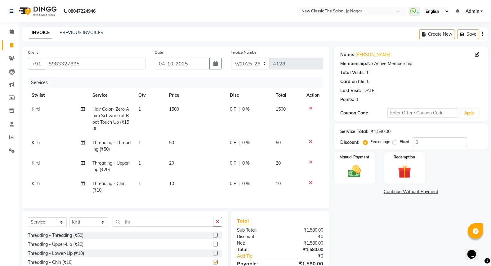
checkbox input "false"
click at [36, 112] on span "Kirti" at bounding box center [36, 109] width 8 height 6
select select "27630"
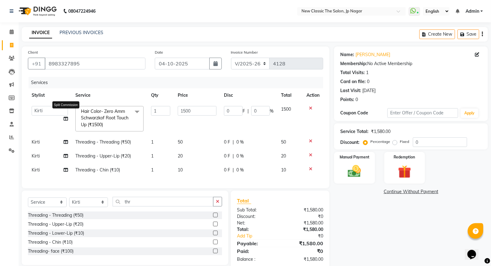
click at [66, 118] on icon at bounding box center [66, 119] width 4 height 4
select select "27630"
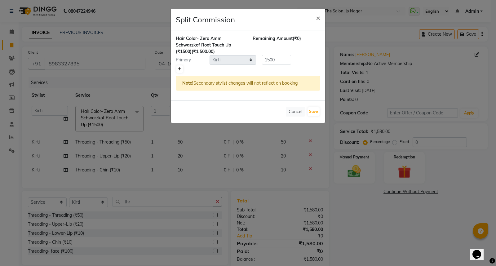
click at [178, 69] on icon at bounding box center [179, 69] width 3 height 4
type input "750"
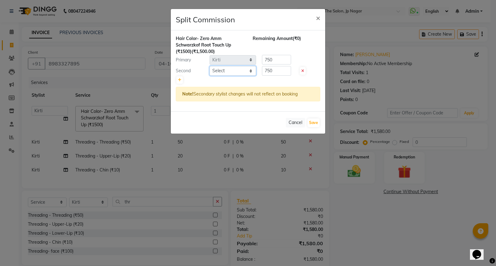
click at [237, 70] on select "Select Amit Amol Anil Kirti Komal Manager Prachi Rina Shital Smita surendra" at bounding box center [233, 71] width 47 height 10
select select "27627"
click at [210, 66] on select "Select Amit Amol Anil Kirti Komal Manager Prachi Rina Shital Smita surendra" at bounding box center [233, 71] width 47 height 10
click at [315, 122] on button "Save" at bounding box center [314, 122] width 12 height 9
select select "Select"
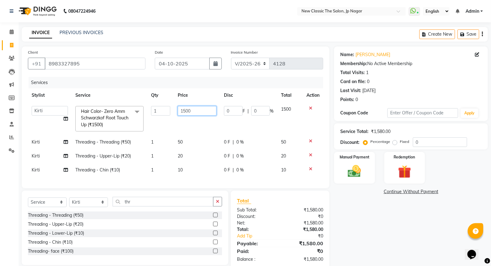
click at [186, 111] on input "1500" at bounding box center [197, 111] width 39 height 10
type input "1200"
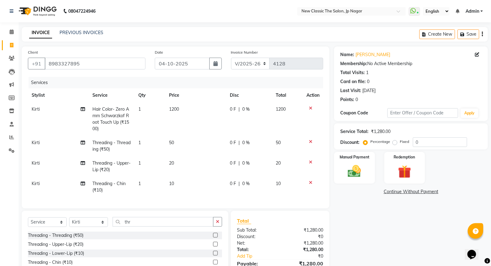
click at [209, 120] on td "1200" at bounding box center [195, 118] width 61 height 33
select select "27630"
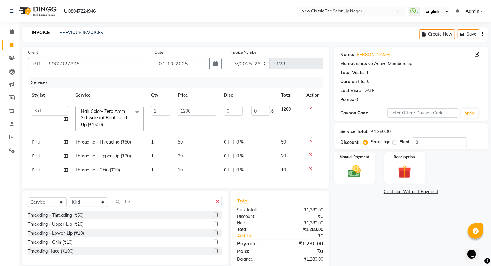
click at [222, 159] on td "0 F | 0 %" at bounding box center [248, 156] width 57 height 14
select select "27630"
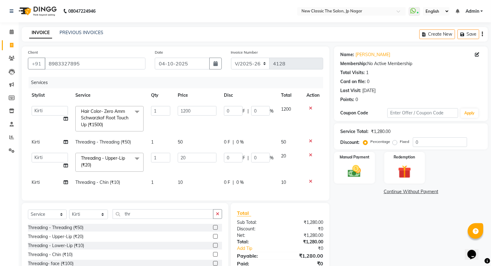
click at [222, 157] on td "0 F | 0 %" at bounding box center [248, 162] width 57 height 26
click at [225, 157] on input "0" at bounding box center [233, 158] width 19 height 10
type input "10"
click at [249, 174] on tbody "Amit Amol Anil Kirti Komal Manager Prachi Rina Shital Smita surendra Hair Color…" at bounding box center [175, 145] width 295 height 87
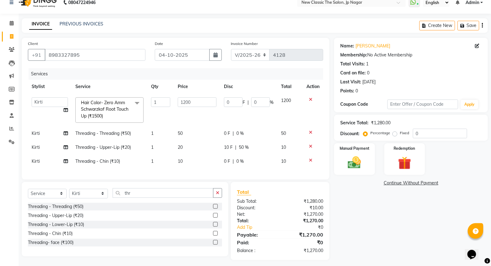
scroll to position [17, 0]
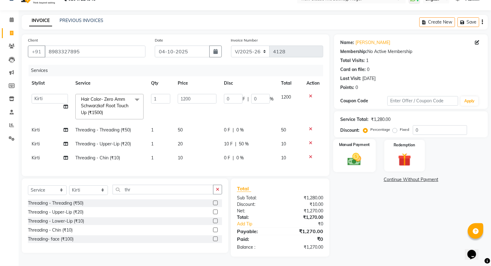
click at [358, 156] on img at bounding box center [354, 159] width 22 height 16
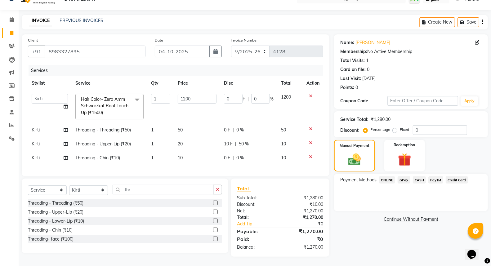
click at [404, 176] on span "GPay" at bounding box center [404, 179] width 13 height 7
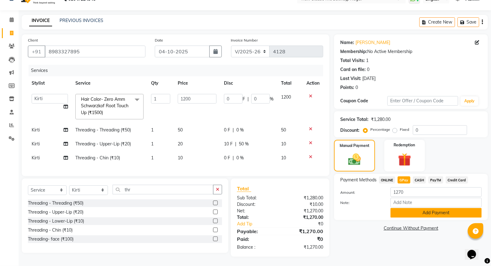
click at [403, 208] on button "Add Payment" at bounding box center [435, 213] width 91 height 10
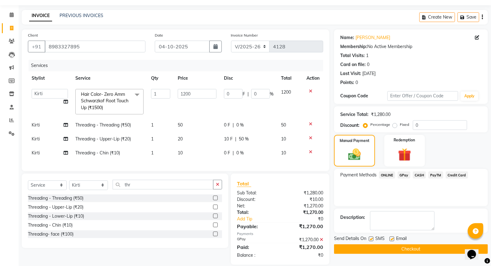
click at [396, 247] on button "Checkout" at bounding box center [411, 249] width 154 height 10
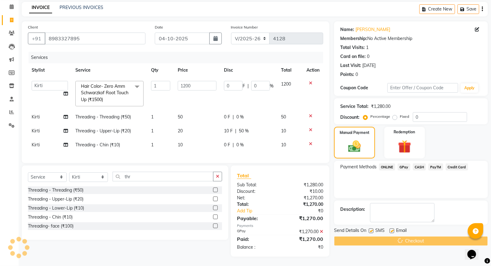
scroll to position [29, 0]
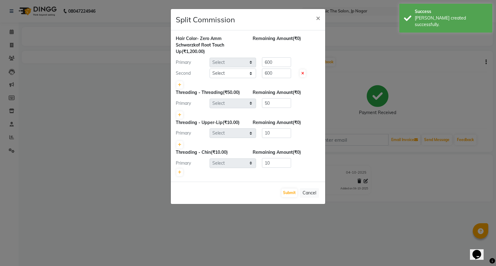
select select "27630"
select select "27627"
select select "27630"
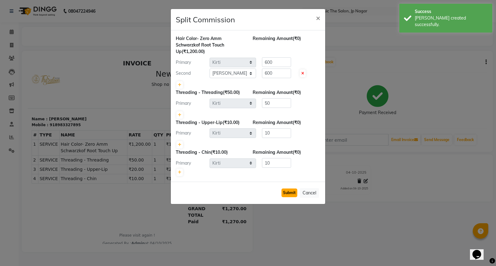
click at [292, 193] on button "Submit" at bounding box center [290, 193] width 16 height 9
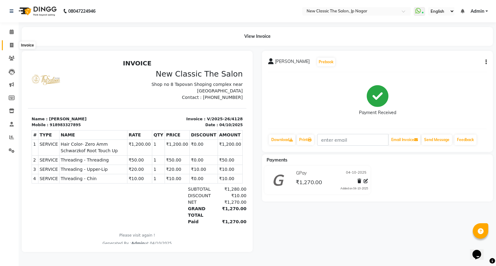
click at [11, 45] on icon at bounding box center [11, 45] width 3 height 5
select select "service"
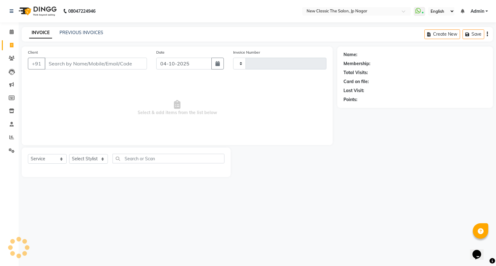
type input "4129"
select select "4678"
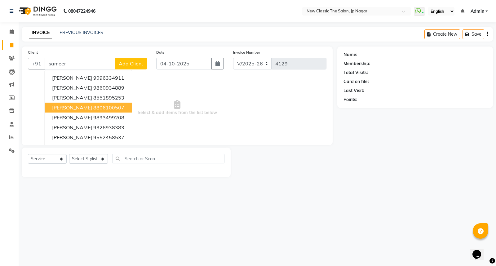
drag, startPoint x: 99, startPoint y: 105, endPoint x: 97, endPoint y: 115, distance: 10.3
click at [99, 107] on ngb-highlight "8806100507" at bounding box center [108, 107] width 31 height 6
type input "8806100507"
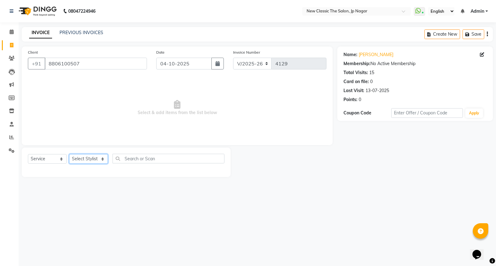
click at [82, 159] on select "Select Stylist Amit Amol Anil Kirti Komal Manager Prachi Rina Shital Smita sure…" at bounding box center [88, 159] width 39 height 10
select select "27632"
click at [69, 154] on select "Select Stylist Amit Amol Anil Kirti Komal Manager Prachi Rina Shital Smita sure…" at bounding box center [88, 159] width 39 height 10
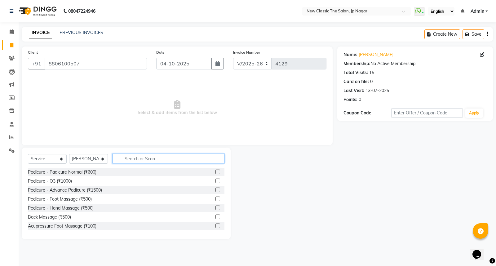
click at [141, 157] on input "text" at bounding box center [169, 159] width 112 height 10
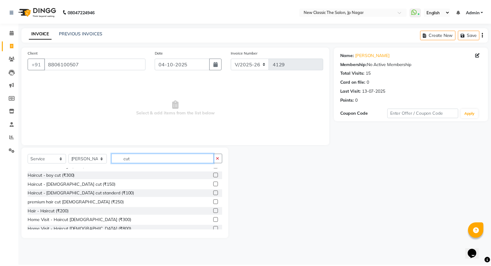
scroll to position [55, 0]
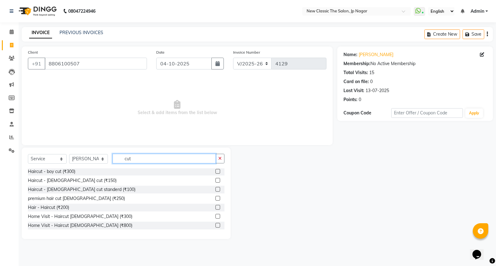
type input "cut"
click at [215, 180] on label at bounding box center [217, 180] width 5 height 5
click at [215, 180] on input "checkbox" at bounding box center [217, 181] width 4 height 4
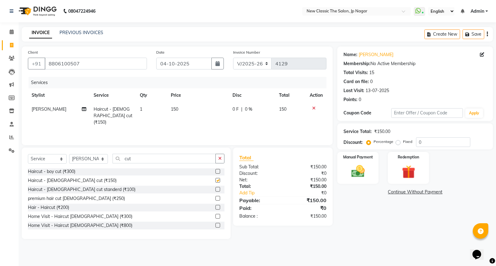
checkbox input "false"
click at [358, 177] on img at bounding box center [358, 171] width 22 height 16
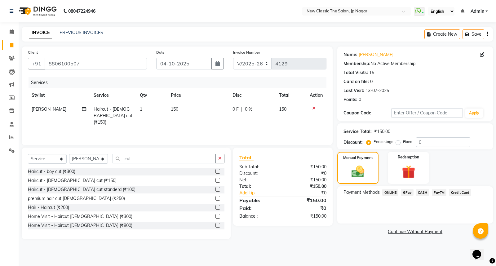
click at [425, 191] on span "CASH" at bounding box center [422, 192] width 13 height 7
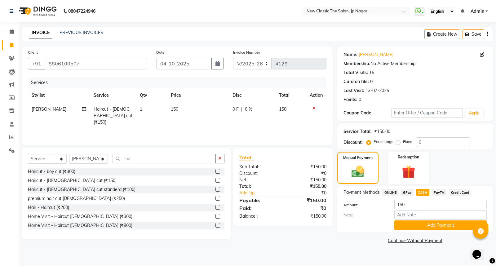
drag, startPoint x: 426, startPoint y: 220, endPoint x: 424, endPoint y: 224, distance: 4.3
click at [426, 221] on button "Add Payment" at bounding box center [440, 225] width 92 height 10
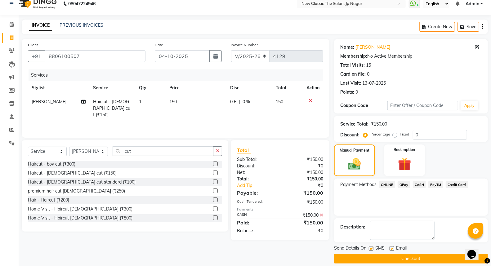
scroll to position [14, 0]
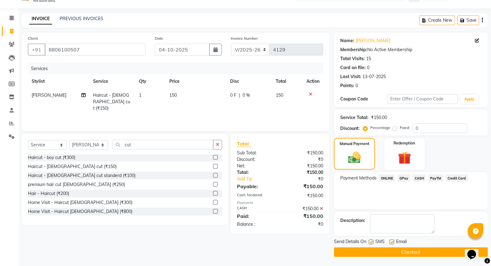
click at [417, 250] on button "Checkout" at bounding box center [411, 252] width 154 height 10
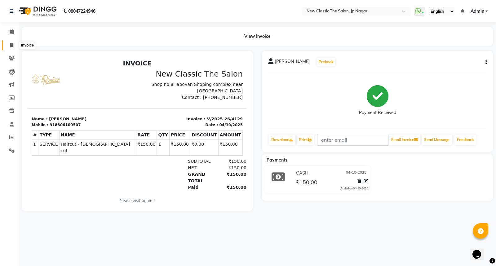
click at [11, 45] on icon at bounding box center [11, 45] width 3 height 5
select select "service"
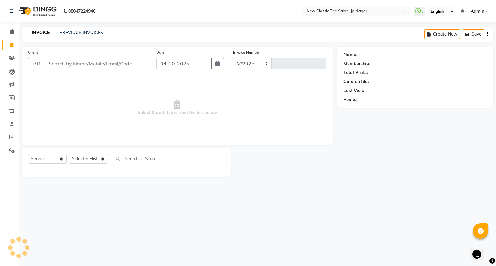
select select "4678"
type input "4130"
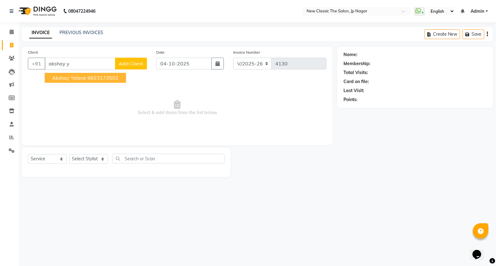
click at [91, 79] on ngb-highlight "9823173502" at bounding box center [102, 78] width 31 height 6
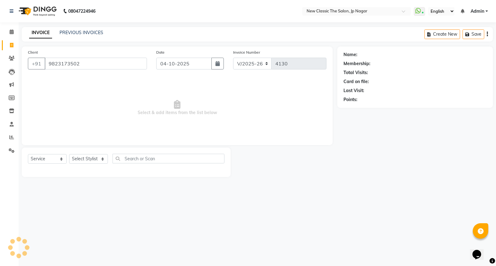
type input "9823173502"
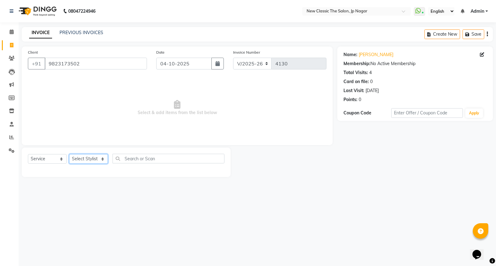
click at [87, 160] on select "Select Stylist Amit Amol Anil Kirti Komal Manager Prachi Rina Shital Smita sure…" at bounding box center [88, 159] width 39 height 10
select select "27632"
click at [69, 154] on select "Select Stylist Amit Amol Anil Kirti Komal Manager Prachi Rina Shital Smita sure…" at bounding box center [88, 159] width 39 height 10
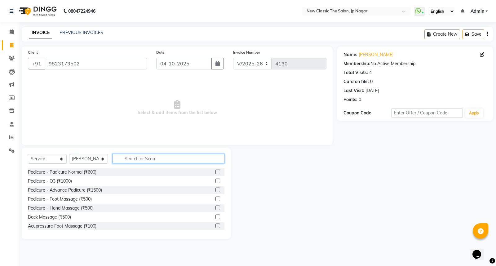
click at [156, 159] on input "text" at bounding box center [169, 159] width 112 height 10
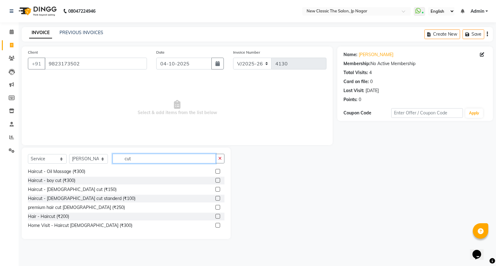
scroll to position [55, 0]
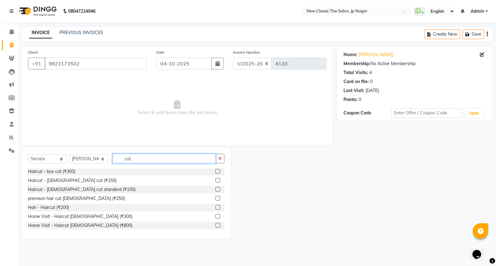
type input "cut"
click at [215, 206] on label at bounding box center [217, 207] width 5 height 5
click at [215, 206] on input "checkbox" at bounding box center [217, 208] width 4 height 4
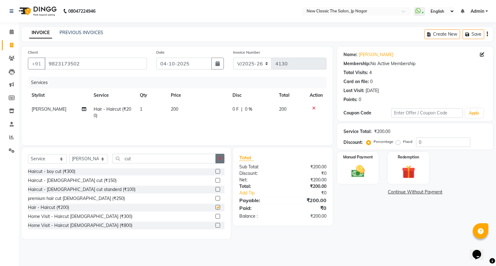
checkbox input "false"
click at [218, 157] on icon "button" at bounding box center [219, 158] width 3 height 4
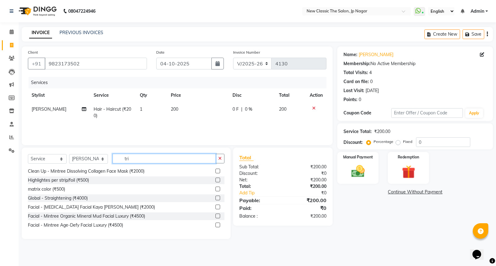
scroll to position [0, 0]
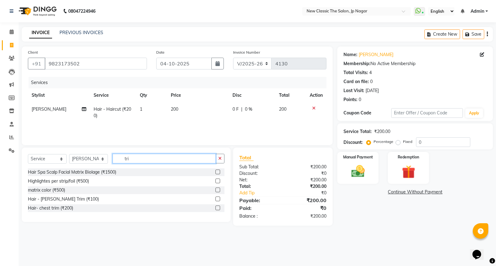
type input "tri"
click at [219, 198] on label at bounding box center [217, 199] width 5 height 5
click at [219, 198] on input "checkbox" at bounding box center [217, 199] width 4 height 4
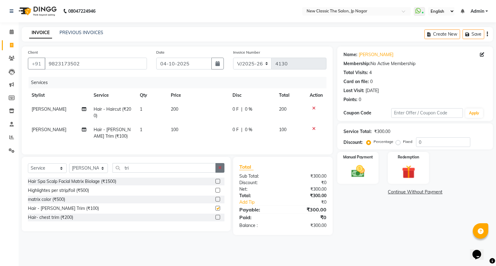
checkbox input "false"
click at [219, 170] on icon "button" at bounding box center [219, 168] width 3 height 4
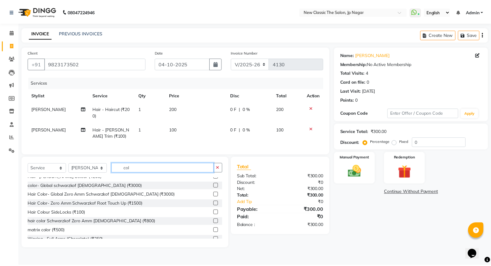
scroll to position [138, 0]
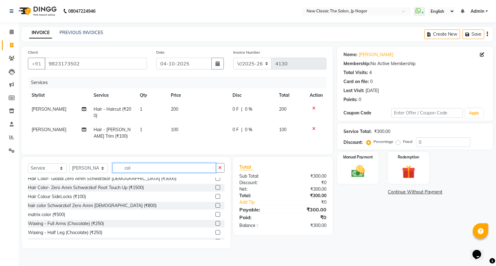
type input "col"
click at [215, 208] on label at bounding box center [217, 205] width 5 height 5
click at [215, 208] on input "checkbox" at bounding box center [217, 206] width 4 height 4
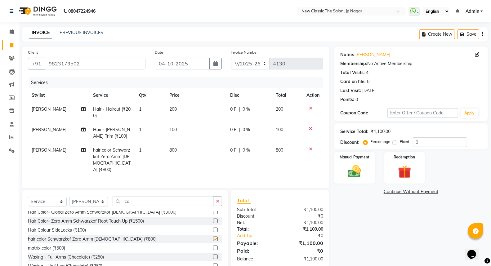
checkbox input "false"
click at [220, 200] on button "button" at bounding box center [217, 202] width 9 height 10
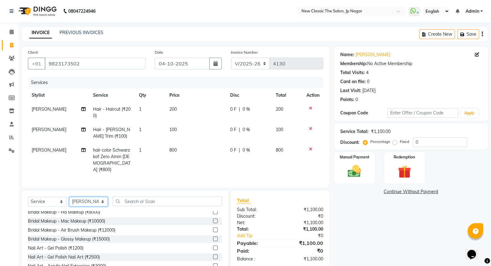
click at [92, 202] on select "Select Stylist Amit Amol Anil Kirti Komal Manager Prachi Rina Shital Smita sure…" at bounding box center [88, 202] width 39 height 10
select select "27780"
click at [69, 197] on select "Select Stylist Amit Amol Anil Kirti Komal Manager Prachi Rina Shital Smita sure…" at bounding box center [88, 202] width 39 height 10
click at [166, 202] on input "text" at bounding box center [167, 202] width 109 height 10
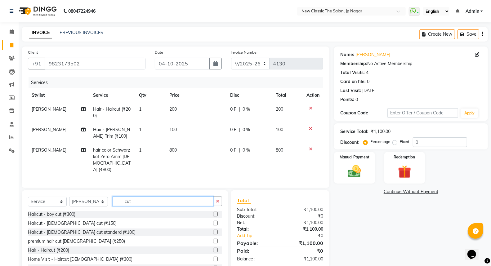
scroll to position [23, 0]
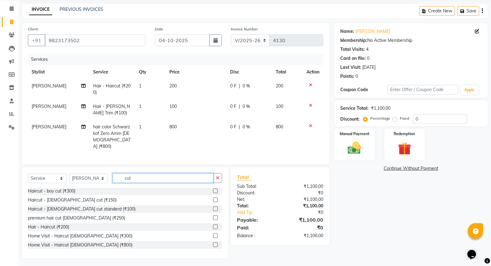
type input "cut"
click at [213, 224] on label at bounding box center [215, 226] width 5 height 5
click at [213, 225] on input "checkbox" at bounding box center [215, 227] width 4 height 4
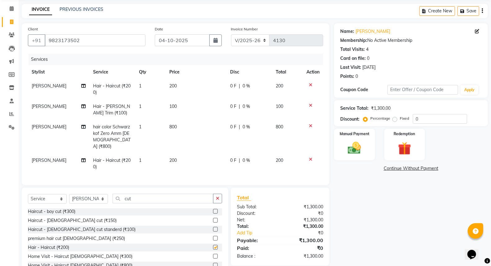
checkbox input "false"
click at [350, 150] on img at bounding box center [354, 148] width 22 height 16
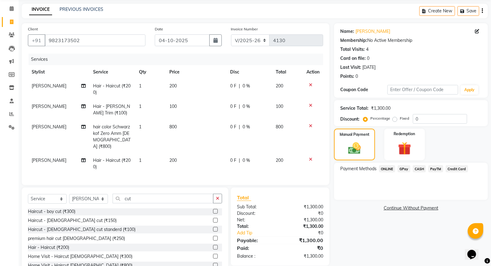
click at [419, 168] on span "CASH" at bounding box center [419, 168] width 13 height 7
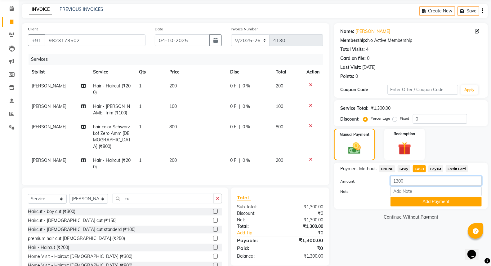
click at [398, 179] on input "1300" at bounding box center [435, 181] width 91 height 10
type input "1000"
click at [412, 204] on button "Add Payment" at bounding box center [435, 202] width 91 height 10
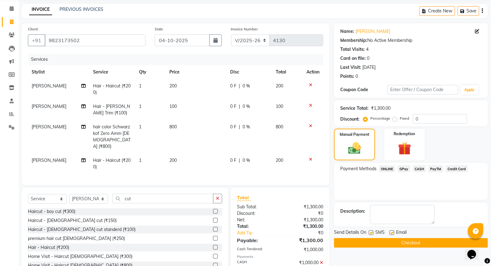
click at [403, 242] on button "Checkout" at bounding box center [411, 243] width 154 height 10
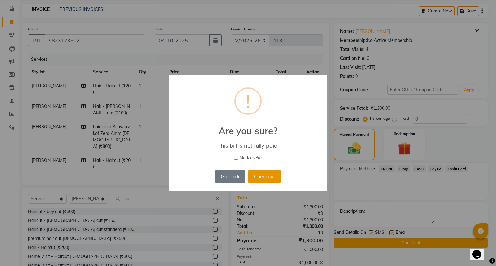
click at [267, 178] on button "Checkout" at bounding box center [264, 177] width 32 height 14
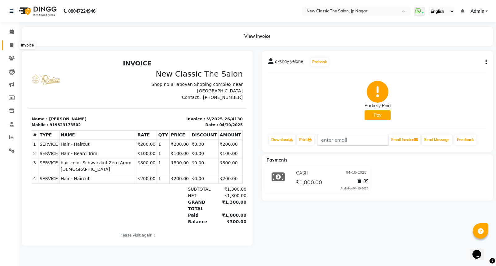
click at [11, 44] on icon at bounding box center [11, 45] width 3 height 5
select select "service"
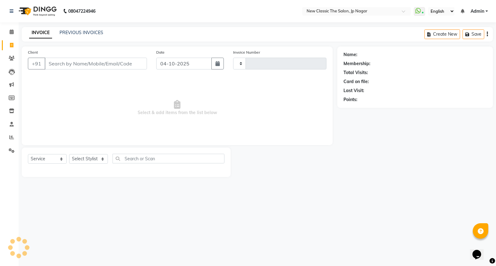
type input "4131"
select select "4678"
click at [73, 64] on input "Client" at bounding box center [96, 64] width 102 height 12
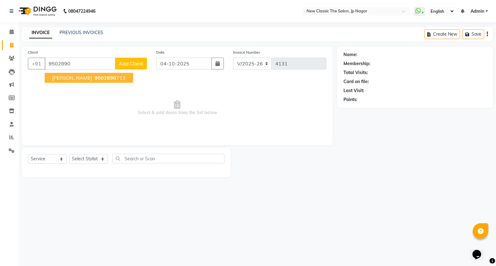
click at [95, 80] on span "9502890" at bounding box center [106, 78] width 22 height 6
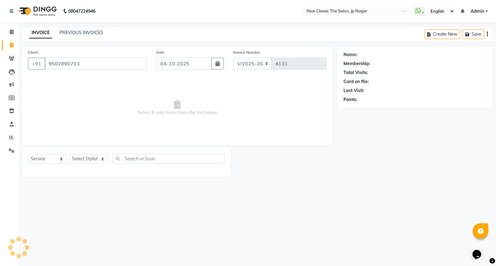
type input "9502890713"
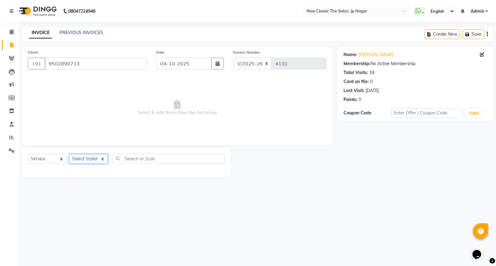
click at [90, 157] on select "Select Stylist Amit Amol Anil Kirti Komal Manager Prachi Rina Shital Smita sure…" at bounding box center [88, 159] width 39 height 10
select select "77556"
click at [69, 154] on select "Select Stylist Amit Amol Anil Kirti Komal Manager Prachi Rina Shital Smita sure…" at bounding box center [88, 159] width 39 height 10
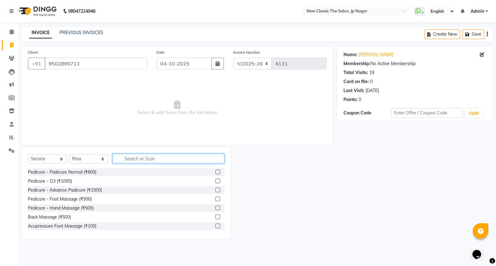
click at [143, 157] on input "text" at bounding box center [169, 159] width 112 height 10
type input "spa"
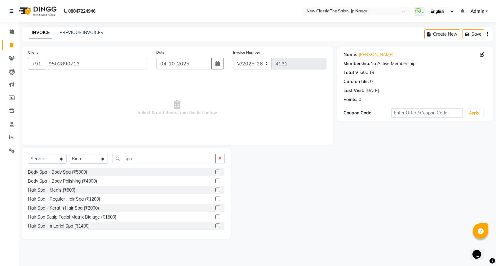
click at [215, 199] on label at bounding box center [217, 199] width 5 height 5
click at [215, 199] on input "checkbox" at bounding box center [217, 199] width 4 height 4
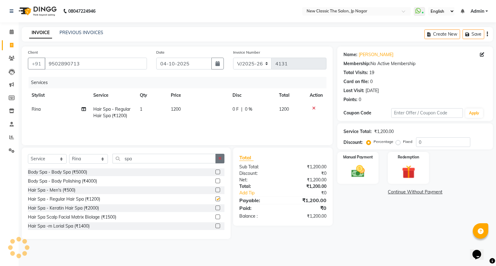
checkbox input "false"
click at [218, 158] on icon "button" at bounding box center [219, 158] width 3 height 4
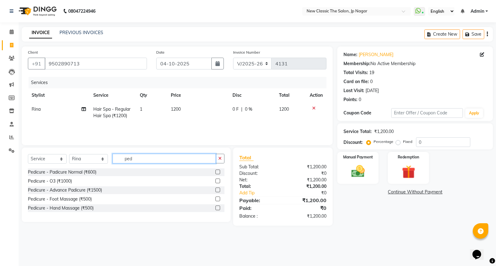
type input "ped"
click at [217, 171] on label at bounding box center [217, 172] width 5 height 5
click at [217, 171] on input "checkbox" at bounding box center [217, 172] width 4 height 4
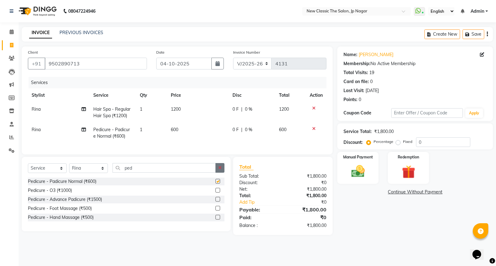
checkbox input "false"
click at [83, 129] on icon at bounding box center [84, 129] width 4 height 4
select select "77556"
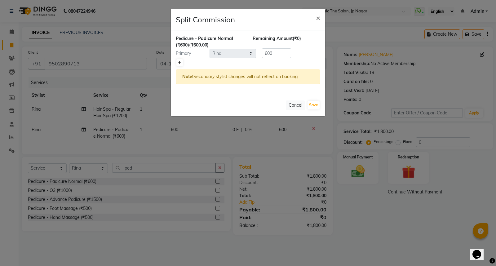
click at [179, 62] on icon at bounding box center [179, 63] width 3 height 4
type input "300"
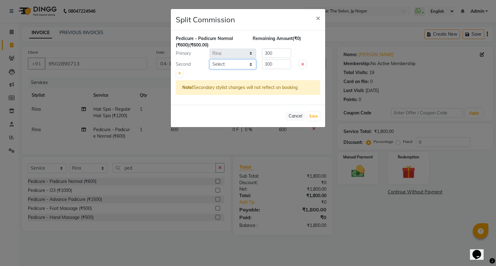
click at [225, 64] on select "Select Amit Amol Anil Kirti Komal Manager Prachi Rina Shital Smita surendra" at bounding box center [233, 65] width 47 height 10
select select "27628"
click at [210, 60] on select "Select Amit Amol Anil Kirti Komal Manager Prachi Rina Shital Smita surendra" at bounding box center [233, 65] width 47 height 10
click at [313, 116] on button "Save" at bounding box center [314, 116] width 12 height 9
select select "Select"
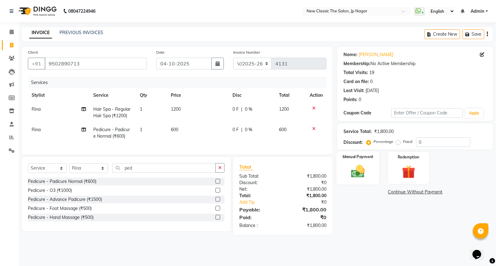
click at [355, 169] on img at bounding box center [358, 171] width 22 height 16
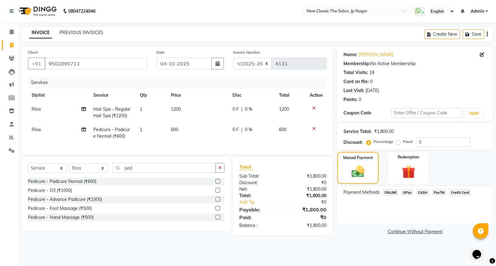
click at [407, 192] on span "GPay" at bounding box center [407, 192] width 13 height 7
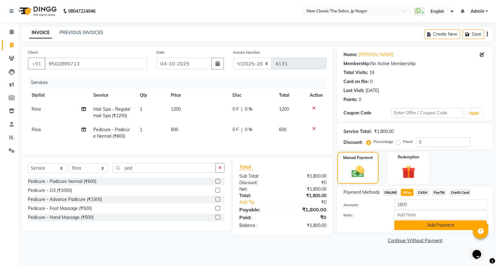
click at [425, 228] on button "Add Payment" at bounding box center [440, 225] width 92 height 10
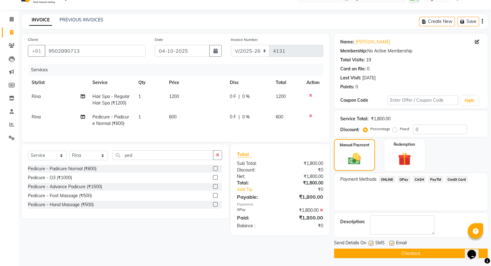
scroll to position [14, 0]
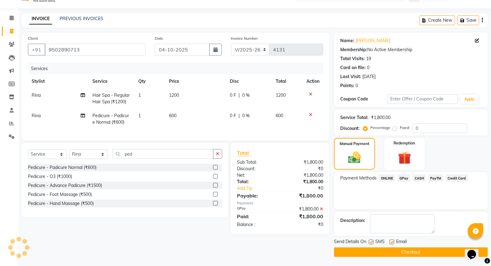
click at [387, 250] on button "Checkout" at bounding box center [411, 252] width 154 height 10
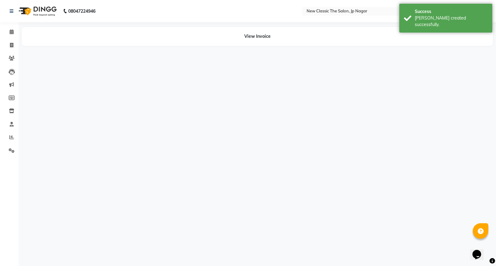
select select "77556"
select select "27628"
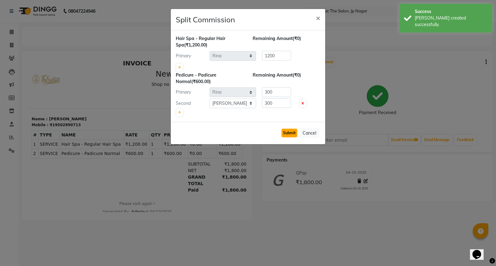
click at [293, 131] on button "Submit" at bounding box center [290, 133] width 16 height 9
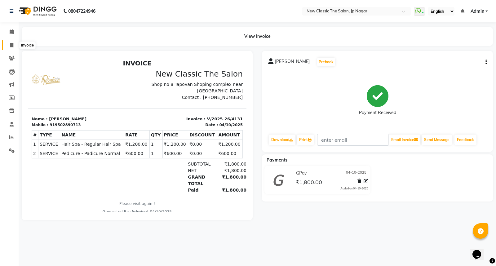
click at [8, 44] on span at bounding box center [11, 45] width 11 height 7
select select "service"
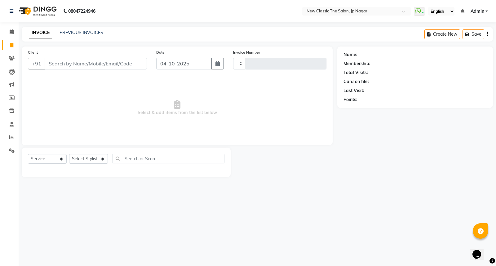
type input "4132"
select select "4678"
click at [49, 61] on input "Client" at bounding box center [96, 64] width 102 height 12
type input "9356657303"
click at [131, 64] on span "Add Client" at bounding box center [131, 63] width 24 height 6
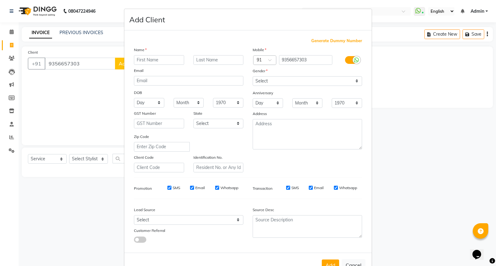
click at [140, 60] on input "text" at bounding box center [159, 60] width 50 height 10
click at [145, 60] on input "Abhikshek" at bounding box center [159, 60] width 50 height 10
click at [143, 60] on input "Abhshek" at bounding box center [159, 60] width 50 height 10
type input "Abhishek"
click at [221, 59] on input "text" at bounding box center [218, 60] width 50 height 10
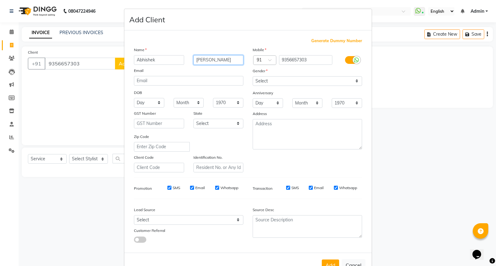
type input "zade"
click at [275, 82] on select "Select Male Female Other Prefer Not To Say" at bounding box center [307, 81] width 109 height 10
select select "male"
click at [253, 76] on select "Select Male Female Other Prefer Not To Say" at bounding box center [307, 81] width 109 height 10
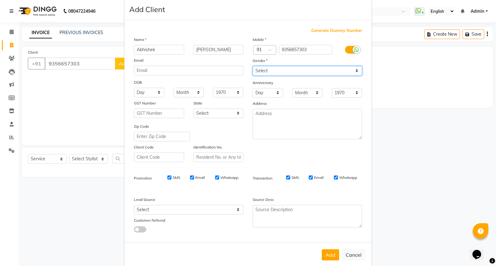
scroll to position [20, 0]
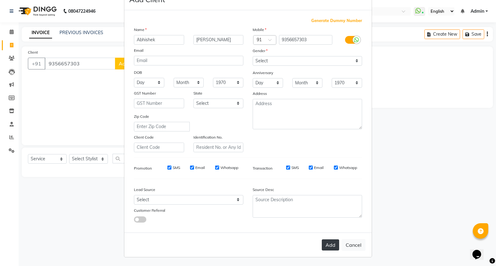
drag, startPoint x: 332, startPoint y: 246, endPoint x: 326, endPoint y: 244, distance: 6.3
click at [331, 246] on button "Add" at bounding box center [330, 244] width 17 height 11
select select
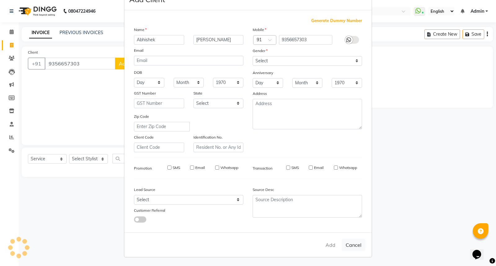
select select
checkbox input "false"
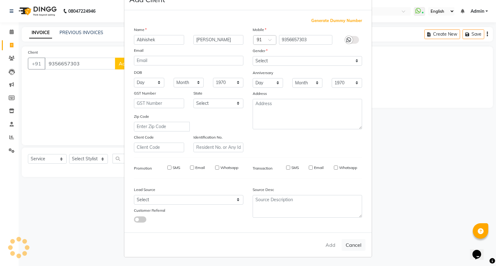
checkbox input "false"
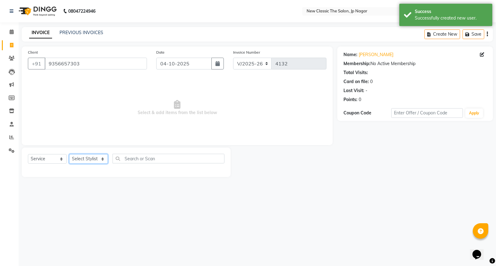
click at [86, 161] on select "Select Stylist Amit Amol Anil Kirti Komal Manager Prachi Rina Shital Smita sure…" at bounding box center [88, 159] width 39 height 10
select select "27631"
click at [69, 154] on select "Select Stylist Amit Amol Anil Kirti Komal Manager Prachi Rina Shital Smita sure…" at bounding box center [88, 159] width 39 height 10
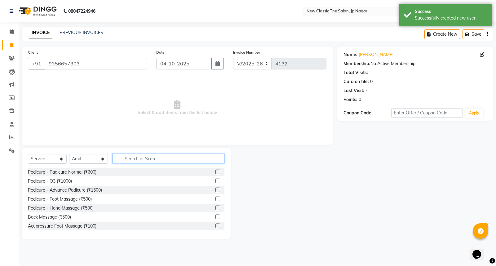
click at [122, 157] on input "text" at bounding box center [169, 159] width 112 height 10
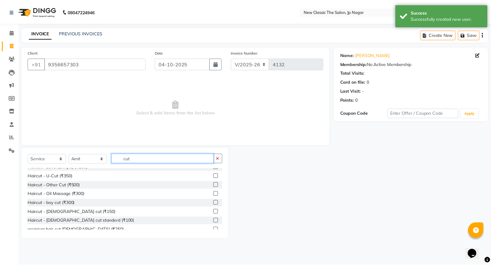
scroll to position [55, 0]
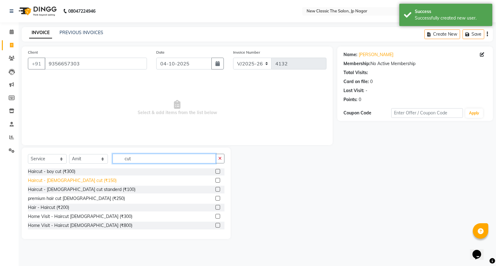
type input "cut"
click at [60, 181] on div "Haircut - [DEMOGRAPHIC_DATA] cut (₹150)" at bounding box center [72, 180] width 89 height 7
checkbox input "false"
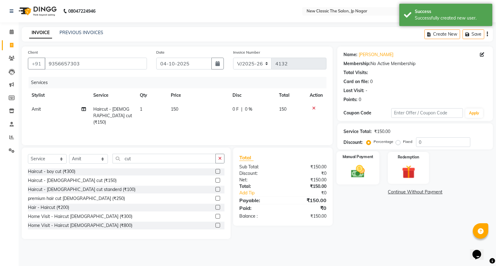
drag, startPoint x: 356, startPoint y: 170, endPoint x: 343, endPoint y: 166, distance: 13.9
click at [355, 170] on img at bounding box center [358, 171] width 22 height 16
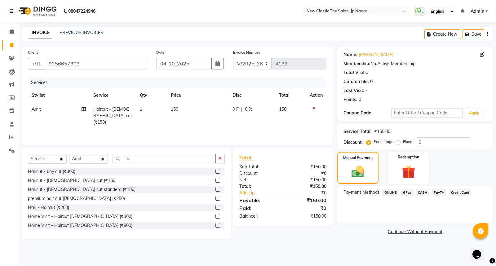
click at [419, 190] on span "CASH" at bounding box center [422, 192] width 13 height 7
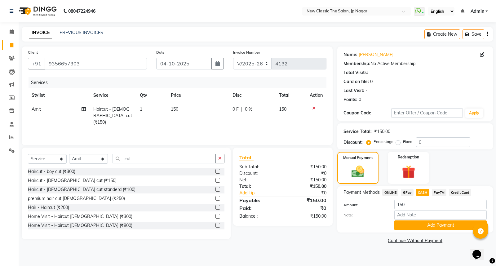
click at [423, 225] on button "Add Payment" at bounding box center [440, 225] width 92 height 10
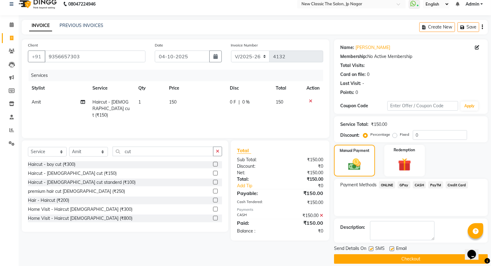
scroll to position [14, 0]
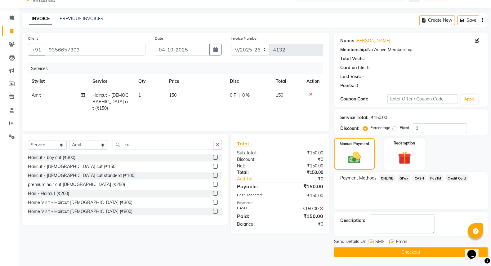
click at [408, 254] on button "Checkout" at bounding box center [411, 252] width 154 height 10
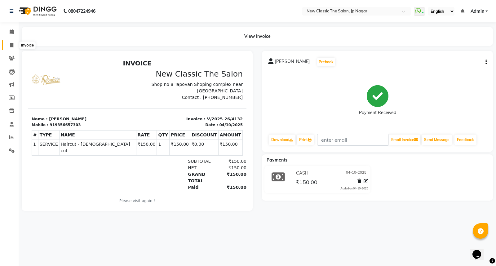
click at [11, 45] on icon at bounding box center [11, 45] width 3 height 5
select select "service"
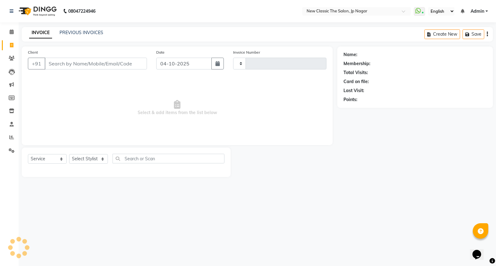
type input "4133"
select select "4678"
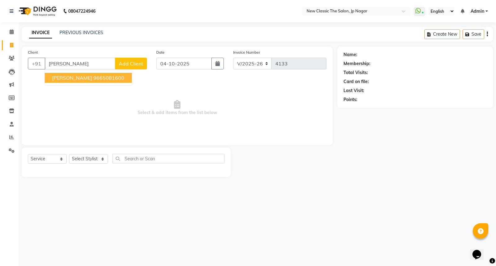
click at [88, 76] on span "VIKASH VERMA" at bounding box center [72, 78] width 40 height 6
type input "9665081600"
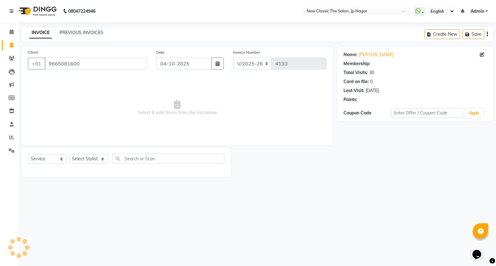
select select "1: Object"
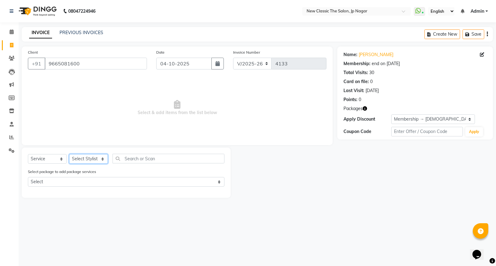
click at [88, 159] on select "Select Stylist Amit Amol Anil Kirti Komal Manager Prachi Rina Shital Smita sure…" at bounding box center [88, 159] width 39 height 10
select select "27780"
click at [69, 154] on select "Select Stylist Amit Amol Anil Kirti Komal Manager Prachi Rina Shital Smita sure…" at bounding box center [88, 159] width 39 height 10
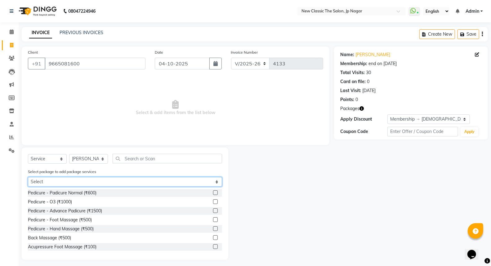
click at [100, 181] on select "Select male member 1500" at bounding box center [125, 182] width 194 height 10
select select "1: Object"
click at [28, 177] on select "Select male member 1500" at bounding box center [125, 182] width 194 height 10
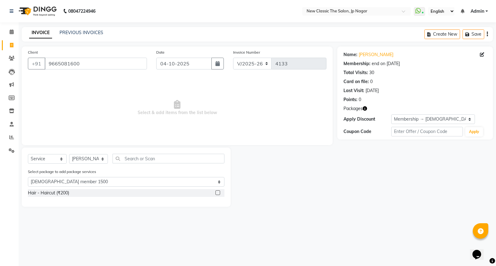
click at [218, 192] on label at bounding box center [217, 192] width 5 height 5
click at [218, 192] on input "checkbox" at bounding box center [217, 193] width 4 height 4
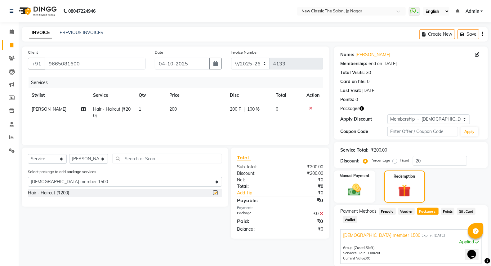
checkbox input "false"
click at [377, 56] on link "Vikash Verma" at bounding box center [372, 54] width 35 height 7
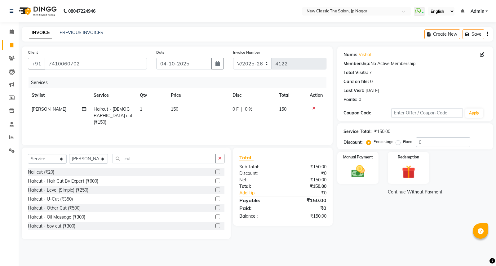
select select "4678"
select select "service"
select select "27632"
